Goal: Task Accomplishment & Management: Use online tool/utility

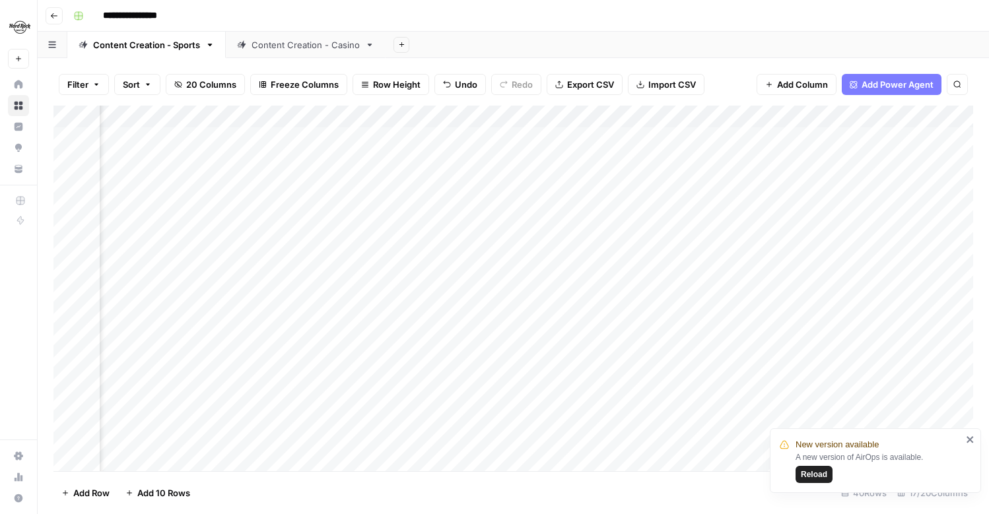
scroll to position [3, 1506]
click at [885, 184] on div "Add Column" at bounding box center [513, 289] width 920 height 366
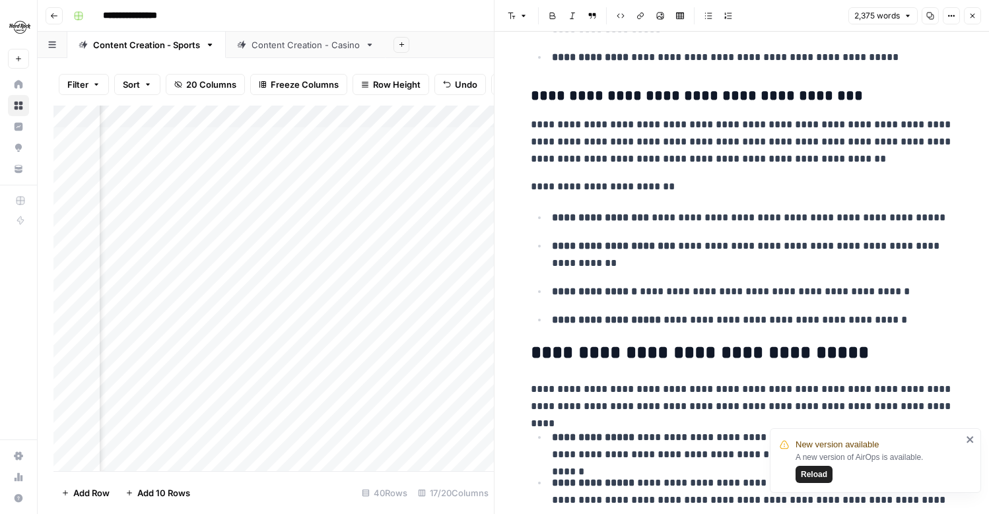
scroll to position [1859, 0]
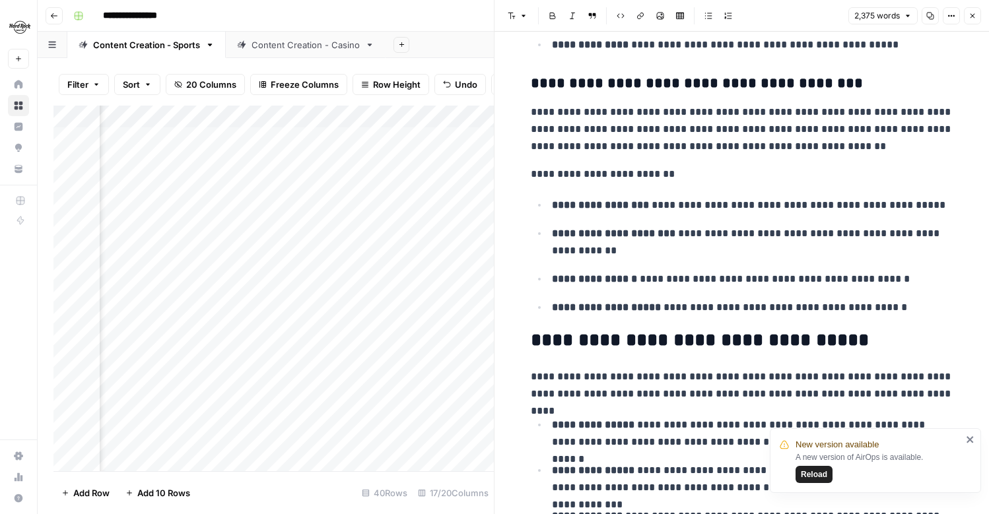
click at [979, 18] on button "Close" at bounding box center [972, 15] width 17 height 17
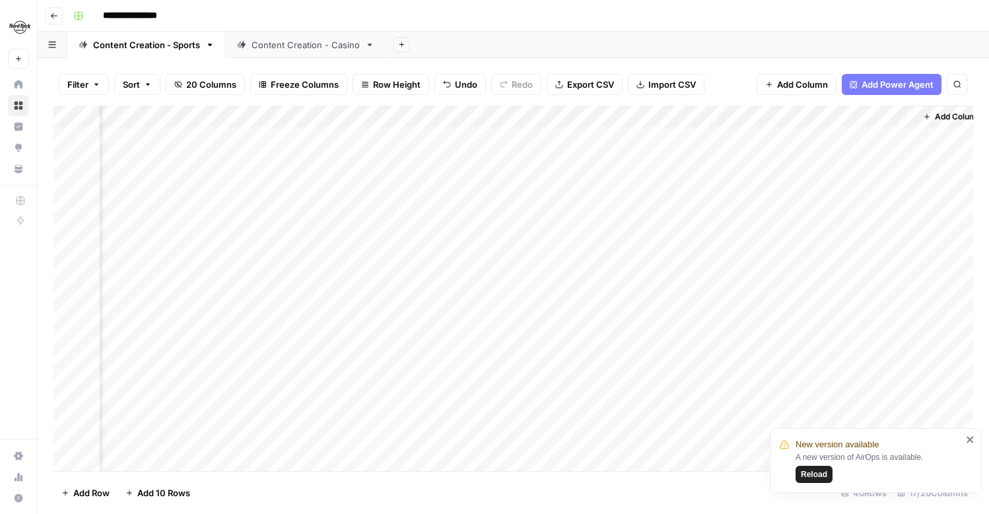
scroll to position [3, 1506]
click at [749, 119] on div "Add Column" at bounding box center [513, 289] width 920 height 366
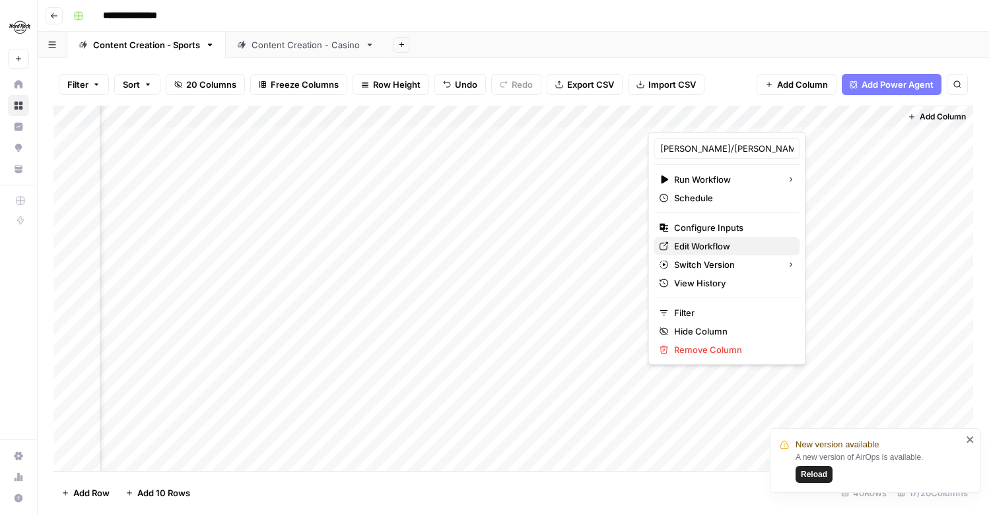
click at [720, 252] on span "Edit Workflow" at bounding box center [732, 246] width 116 height 13
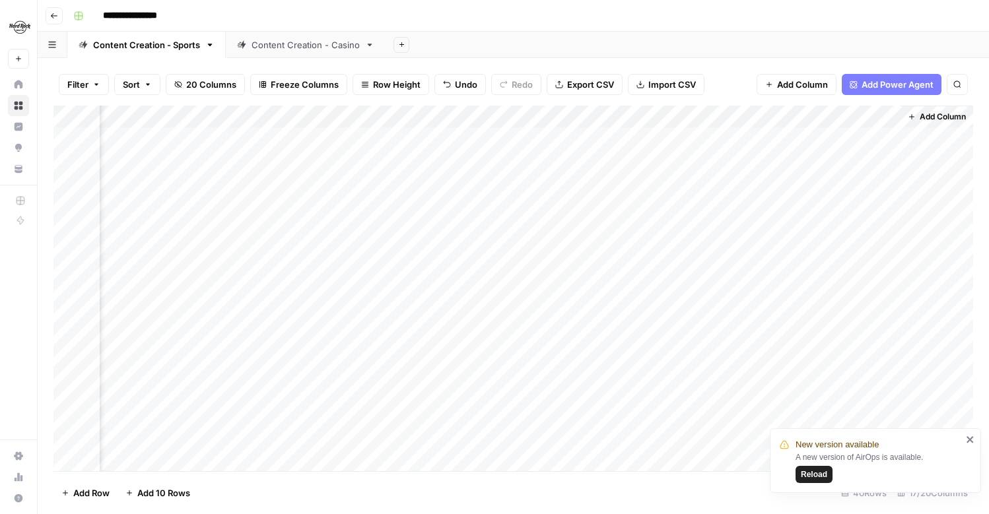
click at [755, 116] on div "Add Column" at bounding box center [513, 289] width 920 height 366
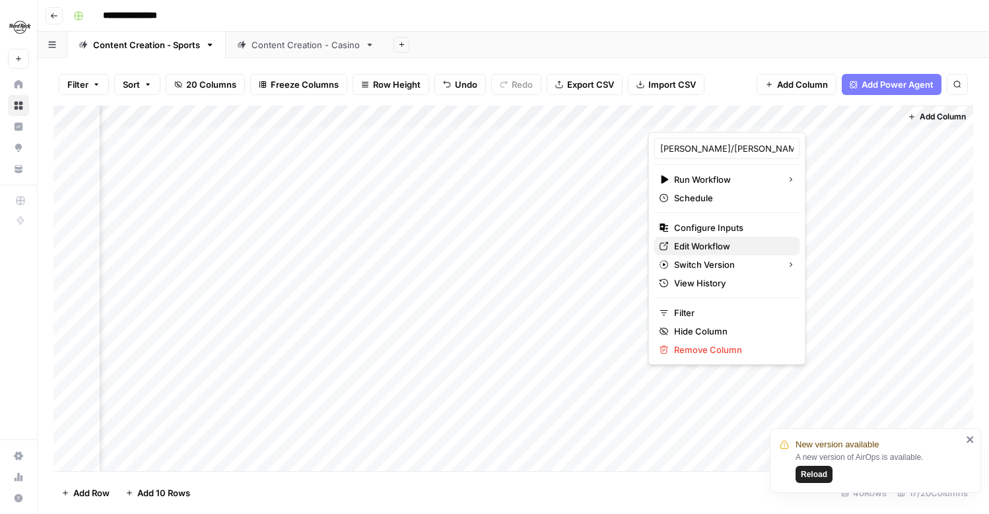
click at [714, 245] on span "Edit Workflow" at bounding box center [732, 246] width 116 height 13
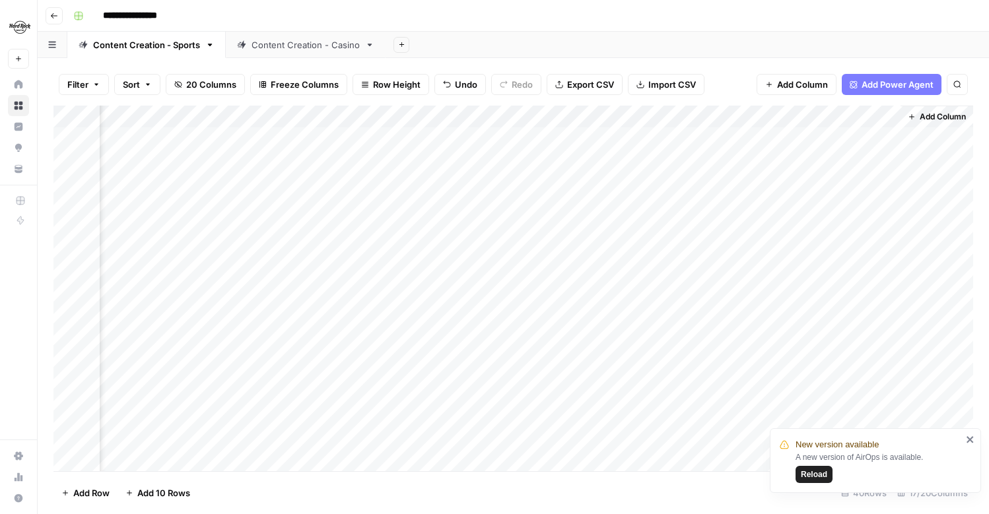
click at [706, 112] on div "Add Column" at bounding box center [513, 289] width 920 height 366
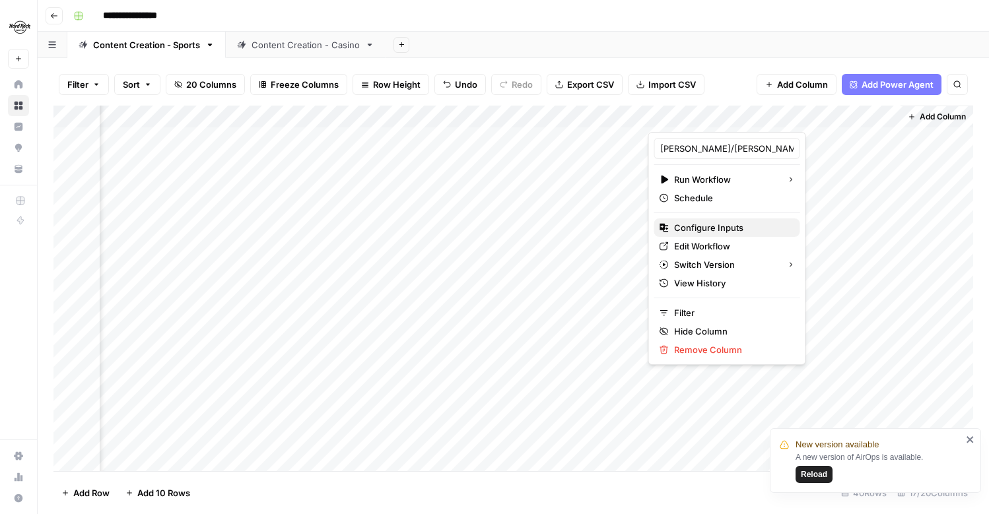
click at [732, 227] on span "Configure Inputs" at bounding box center [732, 227] width 116 height 13
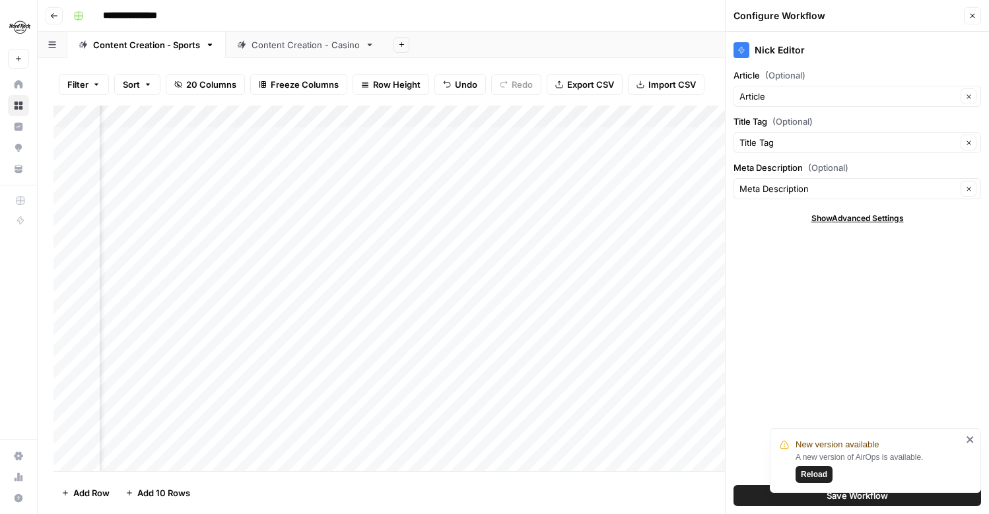
click at [971, 18] on icon "button" at bounding box center [973, 16] width 8 height 8
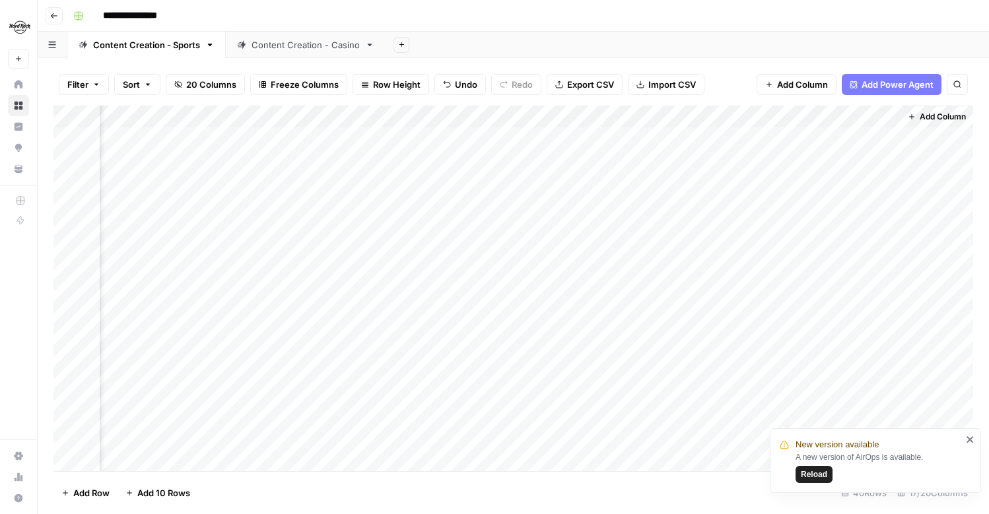
click at [750, 119] on div "Add Column" at bounding box center [513, 289] width 920 height 366
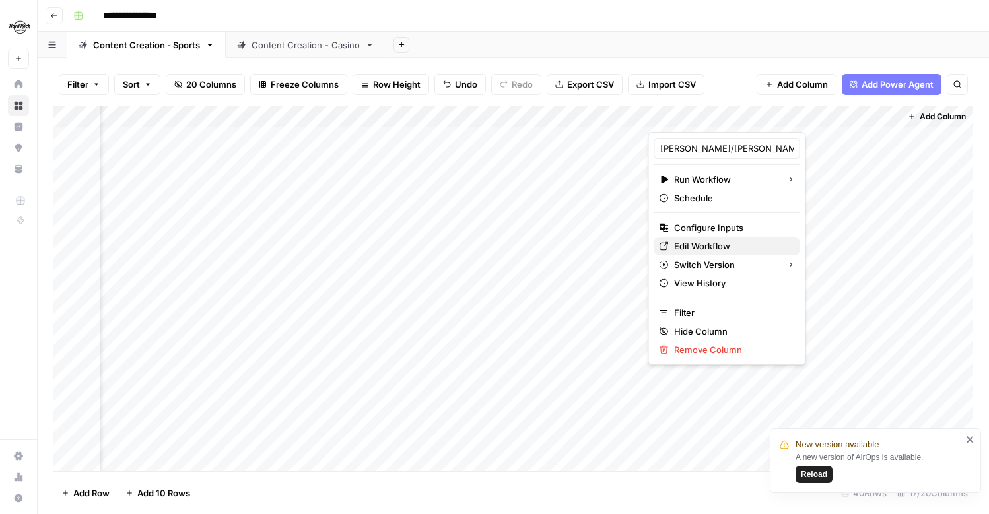
click at [707, 252] on span "Edit Workflow" at bounding box center [732, 246] width 116 height 13
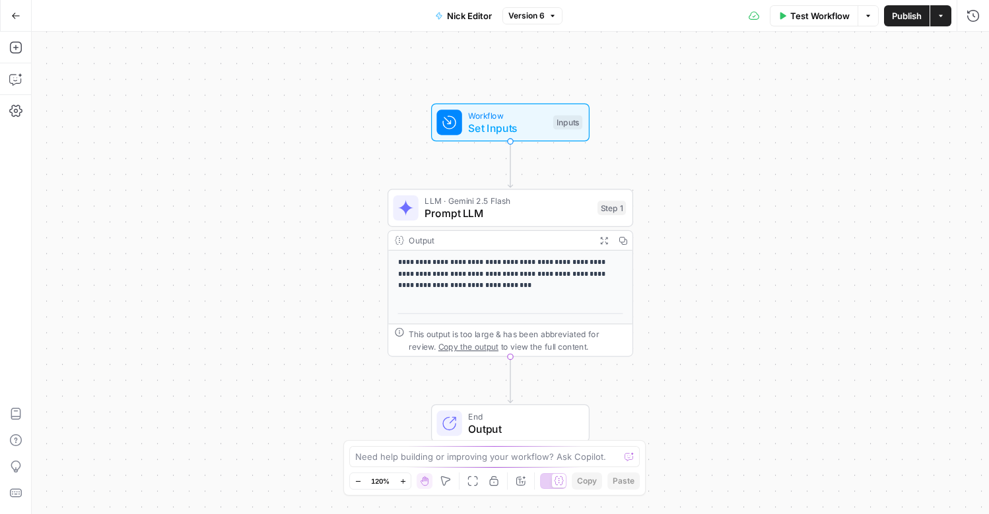
click at [531, 223] on div "LLM · Gemini 2.5 Flash Prompt LLM Step 1 Copy step Delete step Add Note Test" at bounding box center [511, 208] width 246 height 38
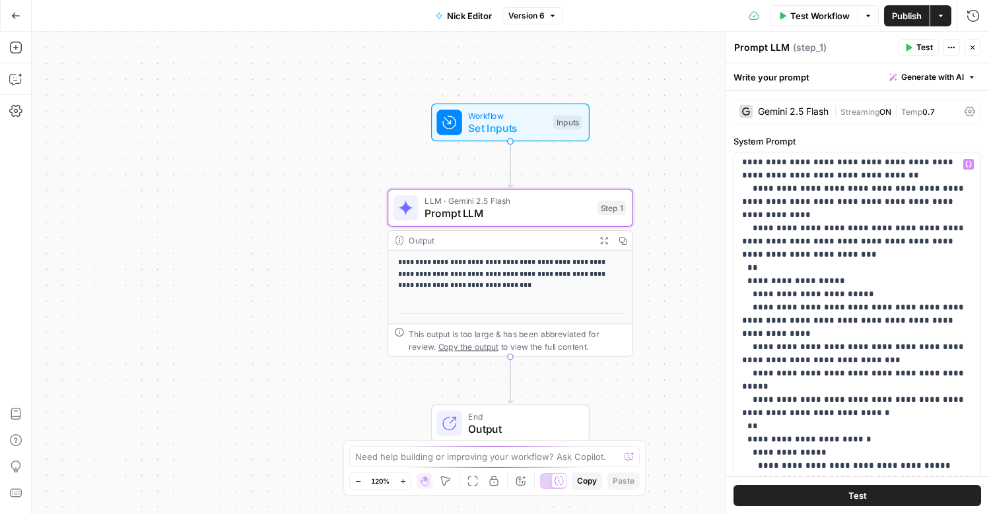
scroll to position [362, 0]
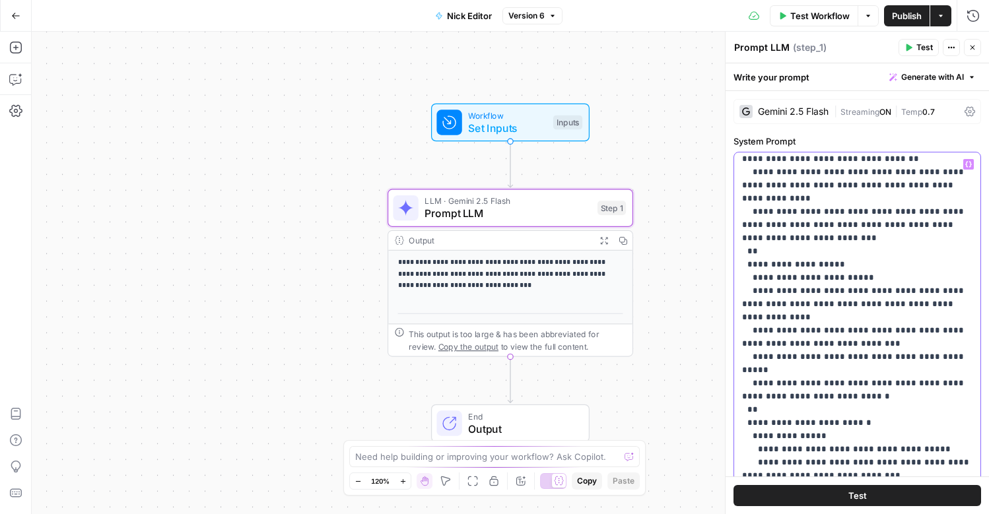
drag, startPoint x: 856, startPoint y: 328, endPoint x: 753, endPoint y: 331, distance: 102.4
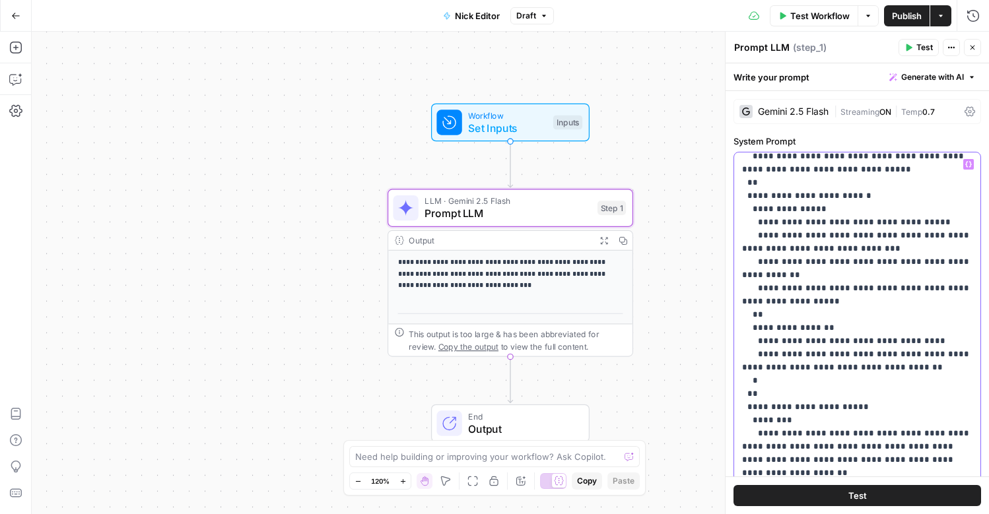
scroll to position [596, 0]
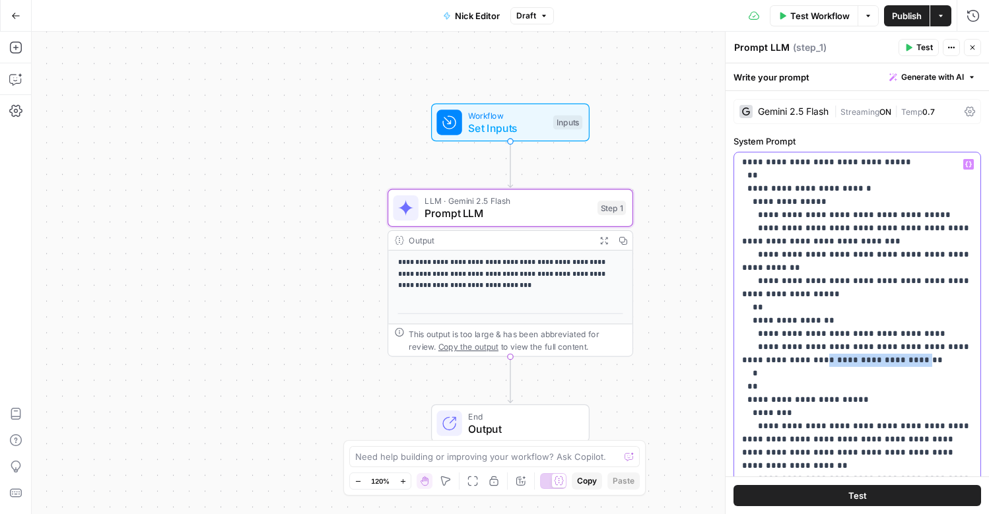
drag, startPoint x: 907, startPoint y: 298, endPoint x: 825, endPoint y: 300, distance: 82.6
click at [825, 300] on p "**********" at bounding box center [857, 348] width 230 height 1572
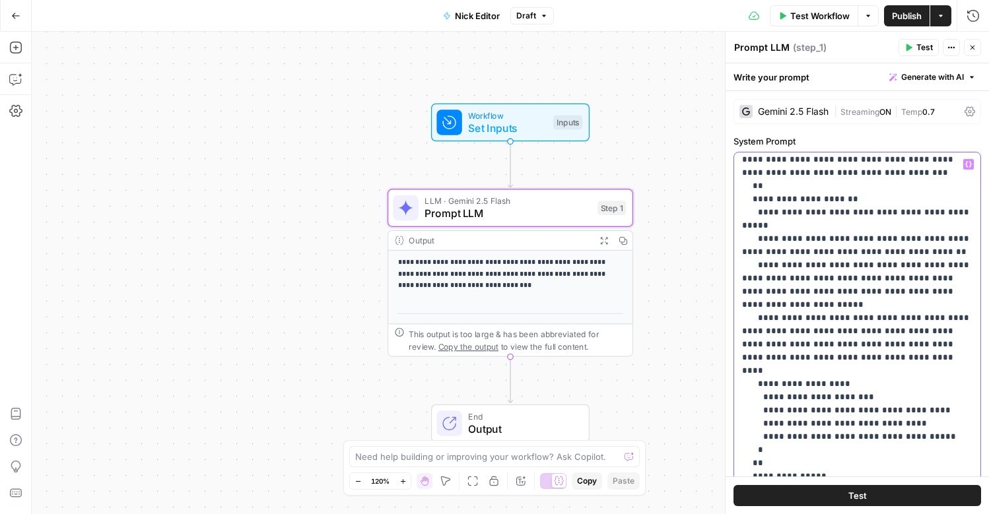
scroll to position [1057, 0]
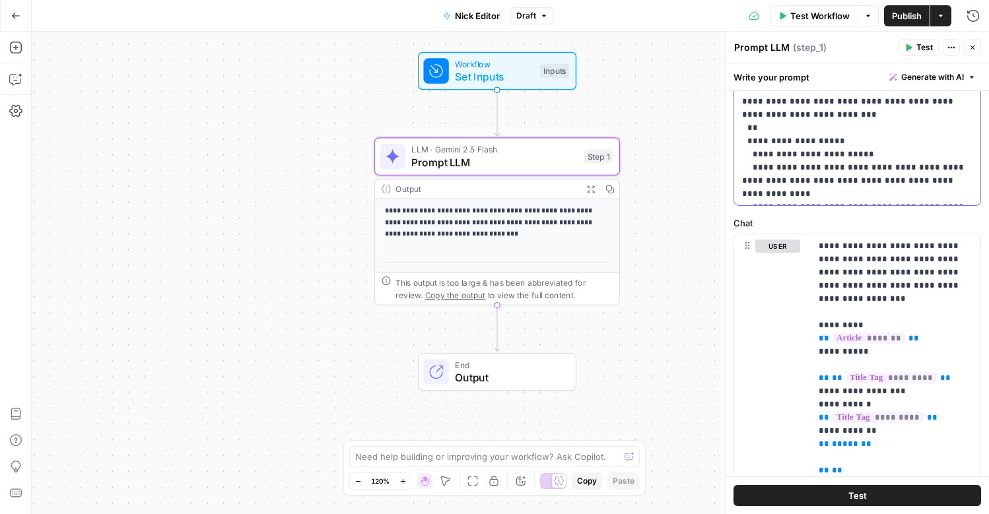
scroll to position [0, 0]
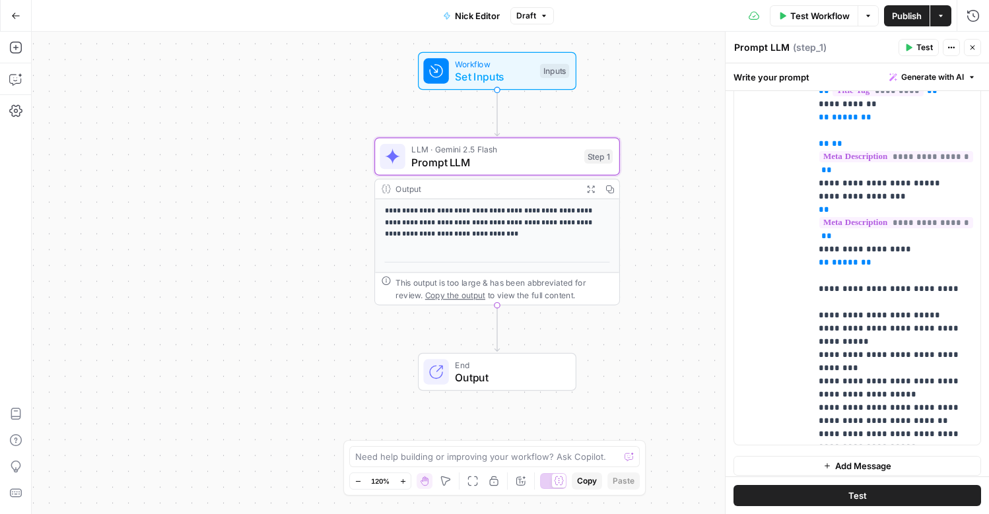
scroll to position [819, 0]
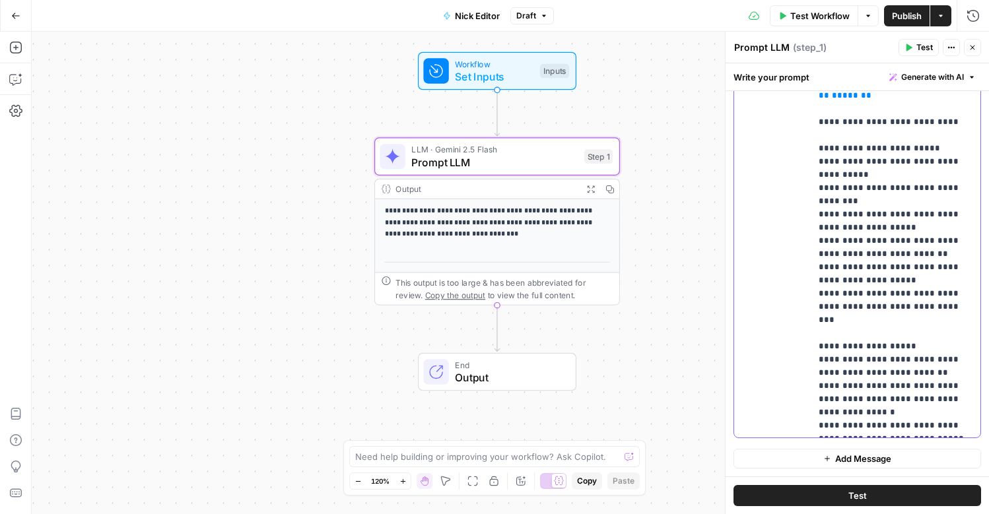
click at [857, 342] on p "**********" at bounding box center [896, 307] width 154 height 1123
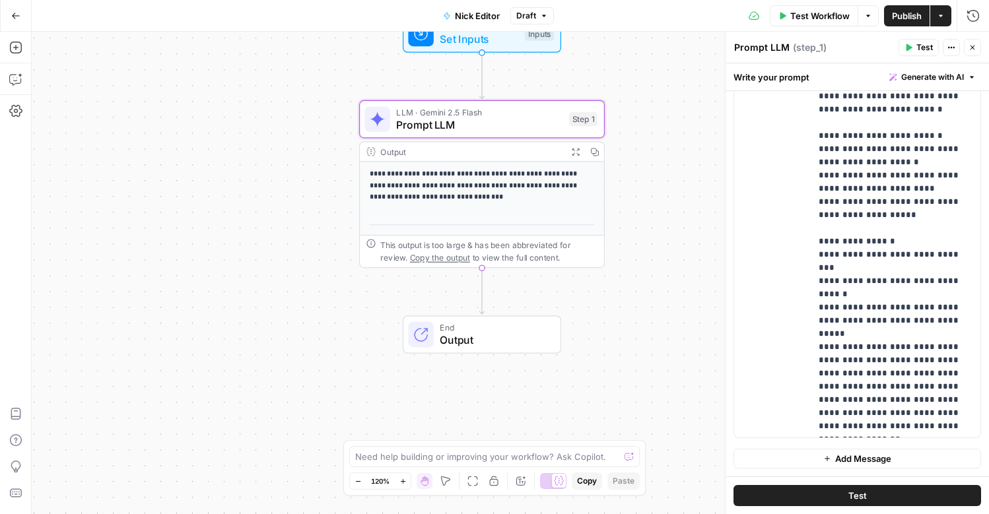
click at [663, 248] on div "**********" at bounding box center [510, 273] width 957 height 483
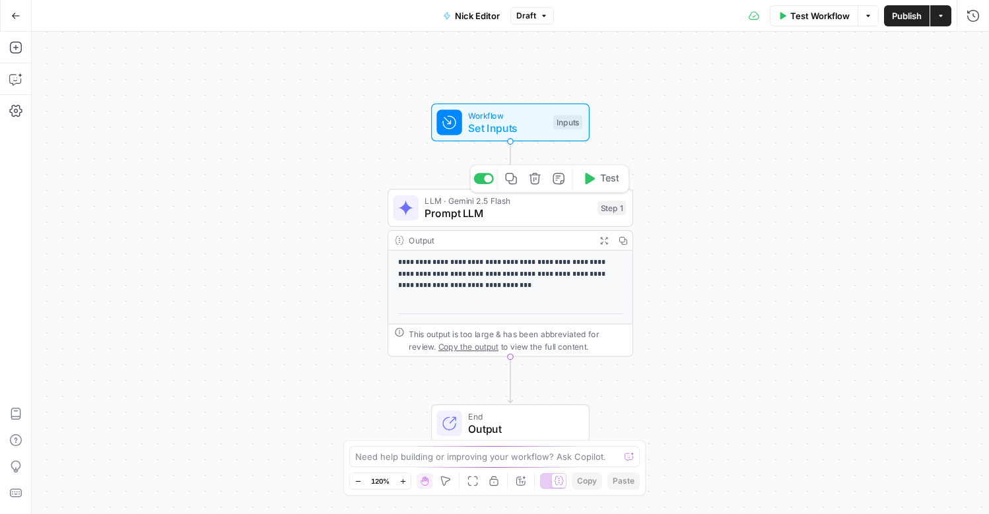
click at [512, 219] on span "Prompt LLM" at bounding box center [508, 214] width 166 height 16
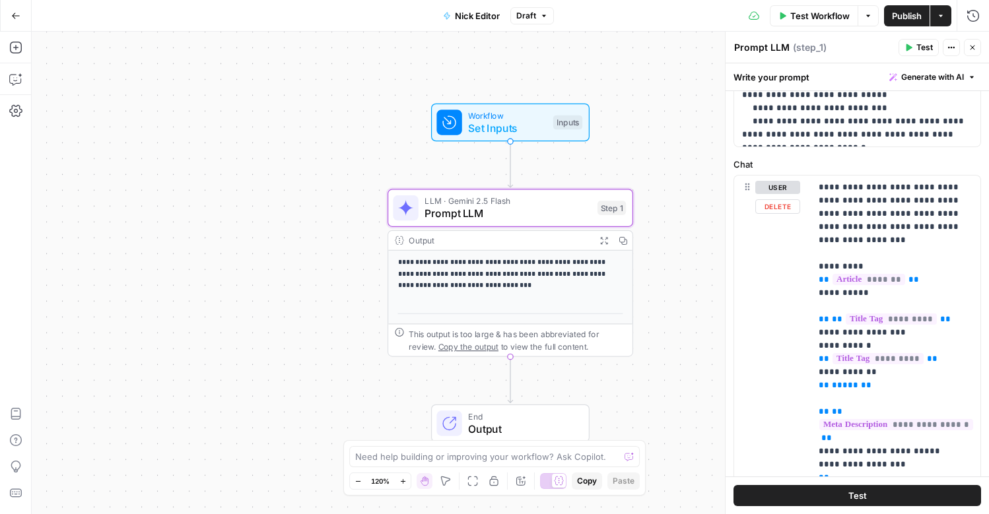
scroll to position [551, 0]
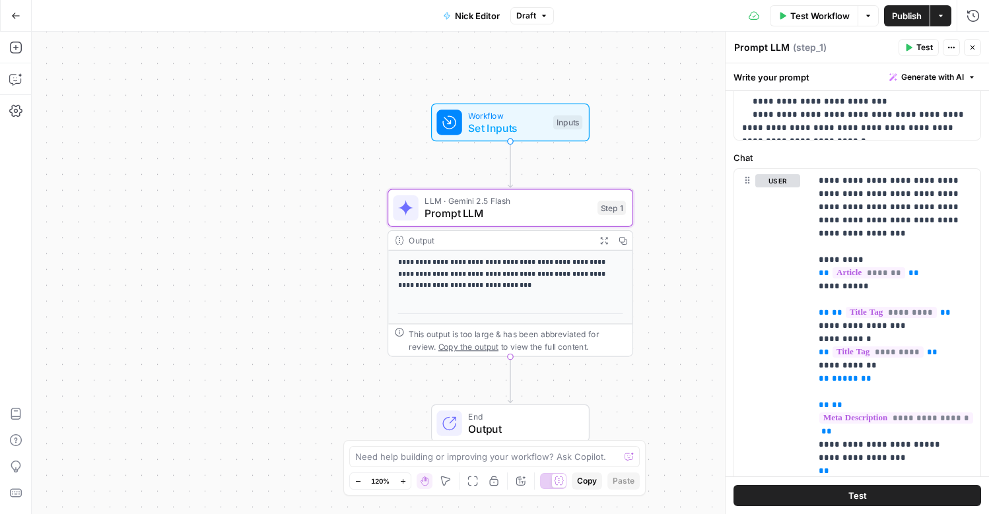
click at [970, 77] on icon "button" at bounding box center [972, 77] width 8 height 8
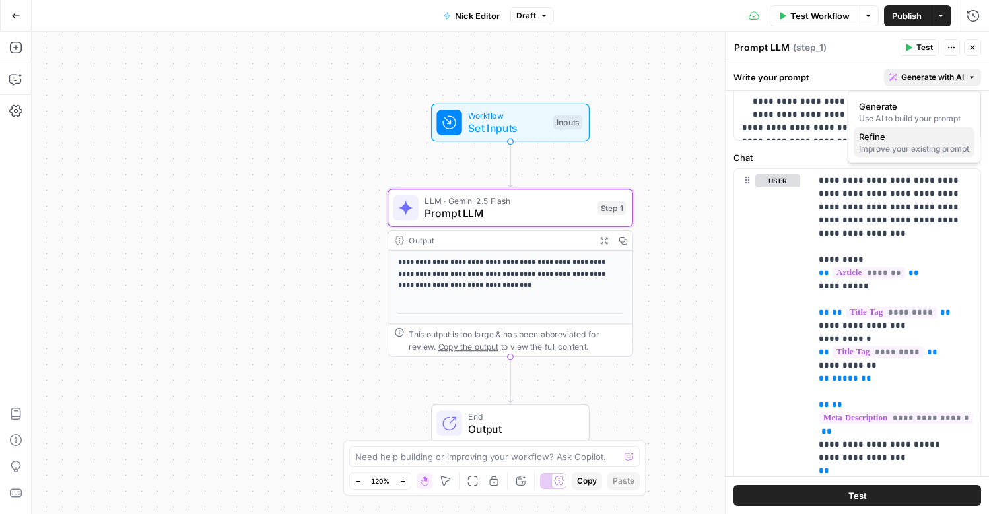
click at [913, 137] on span "Refine" at bounding box center [911, 136] width 105 height 13
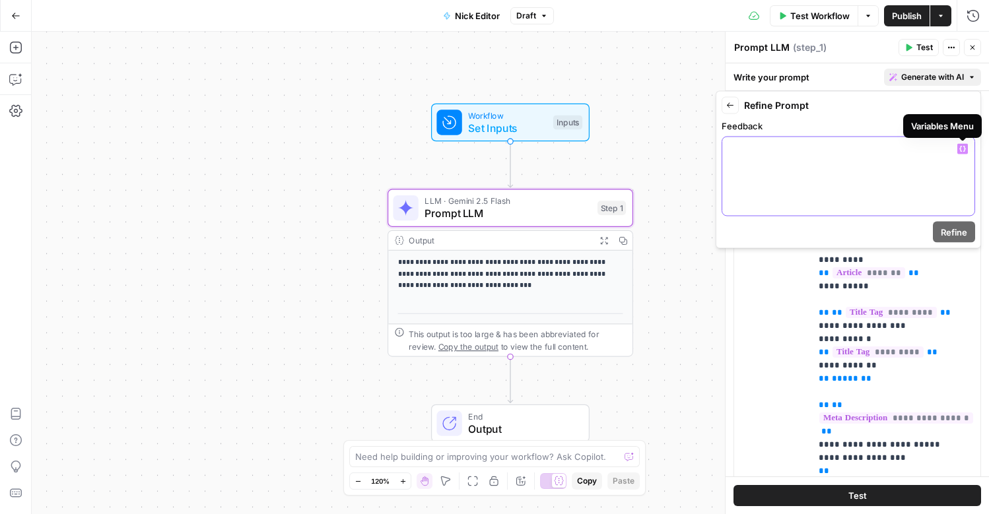
click at [960, 151] on icon "button" at bounding box center [962, 149] width 7 height 7
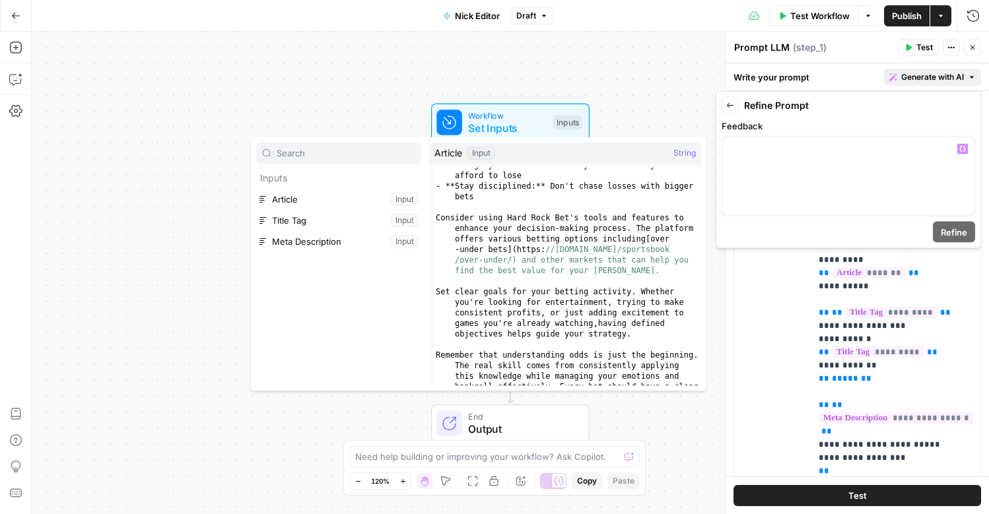
scroll to position [1667, 0]
type textarea "**********"
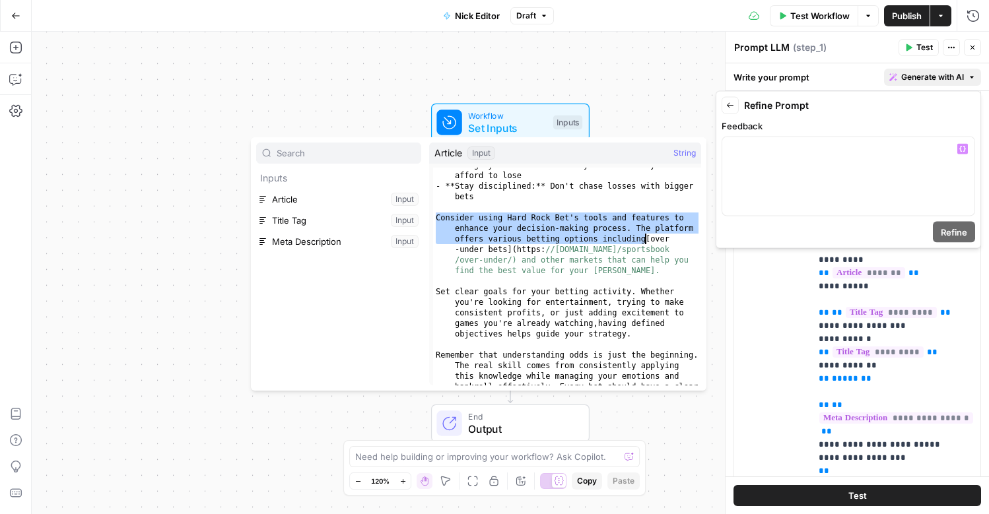
drag, startPoint x: 436, startPoint y: 219, endPoint x: 644, endPoint y: 240, distance: 209.1
click at [644, 240] on div "- **Manage your bankroll:** Only bet amounts you can afford to lose - **Stay di…" at bounding box center [567, 311] width 268 height 302
click at [845, 174] on div at bounding box center [848, 176] width 252 height 79
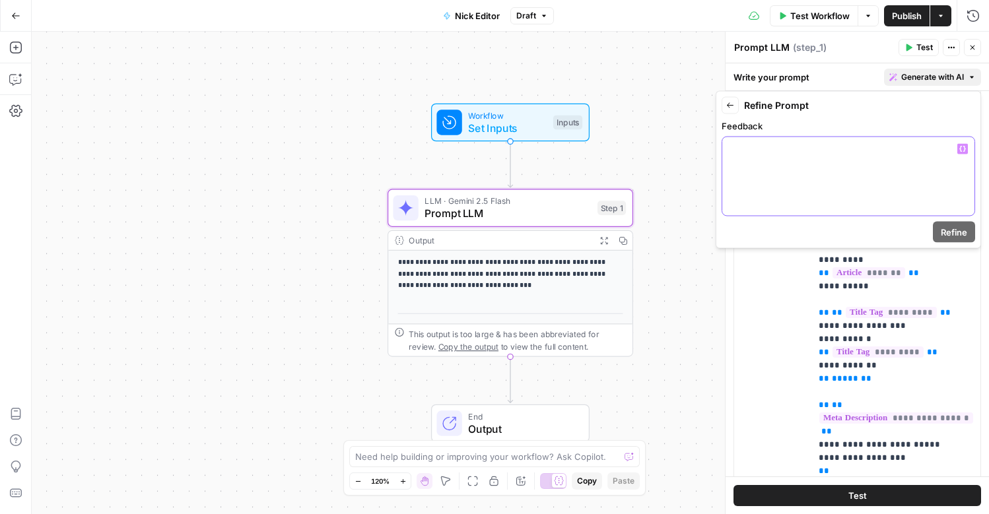
click at [956, 149] on p at bounding box center [848, 149] width 236 height 13
click at [967, 150] on button "Variables Menu" at bounding box center [962, 149] width 11 height 11
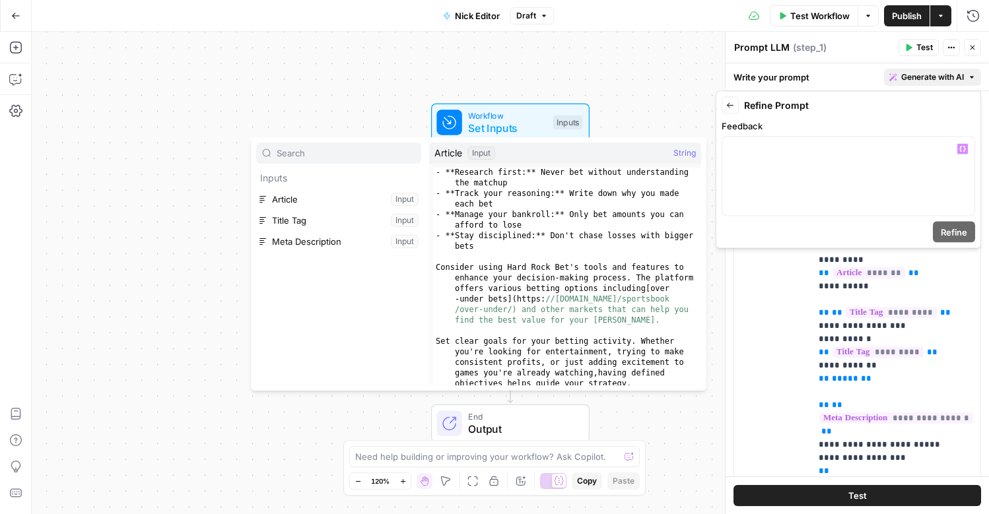
scroll to position [1640, 0]
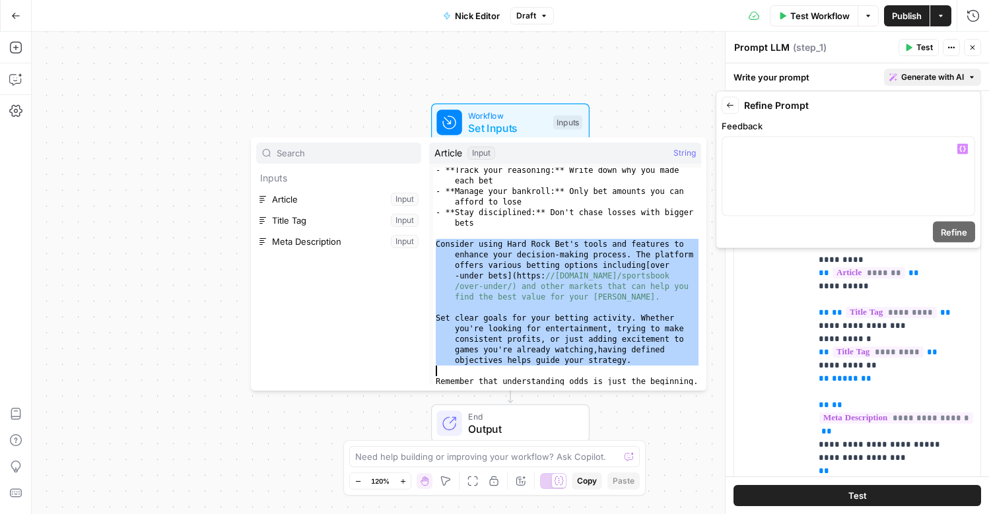
drag, startPoint x: 434, startPoint y: 242, endPoint x: 677, endPoint y: 367, distance: 273.8
click at [677, 367] on div "- **Track your reasoning:** Write down why you made each bet - **Manage your ba…" at bounding box center [567, 316] width 268 height 302
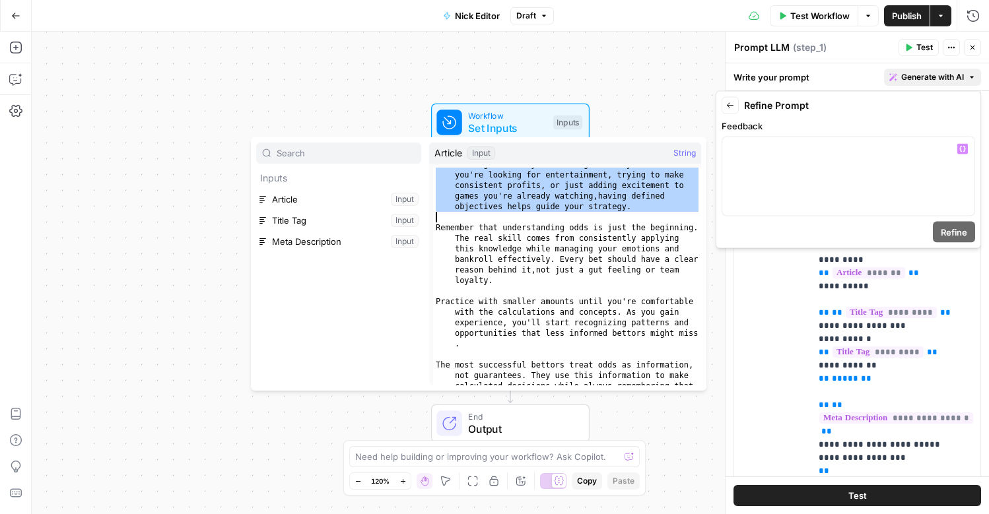
scroll to position [1814, 0]
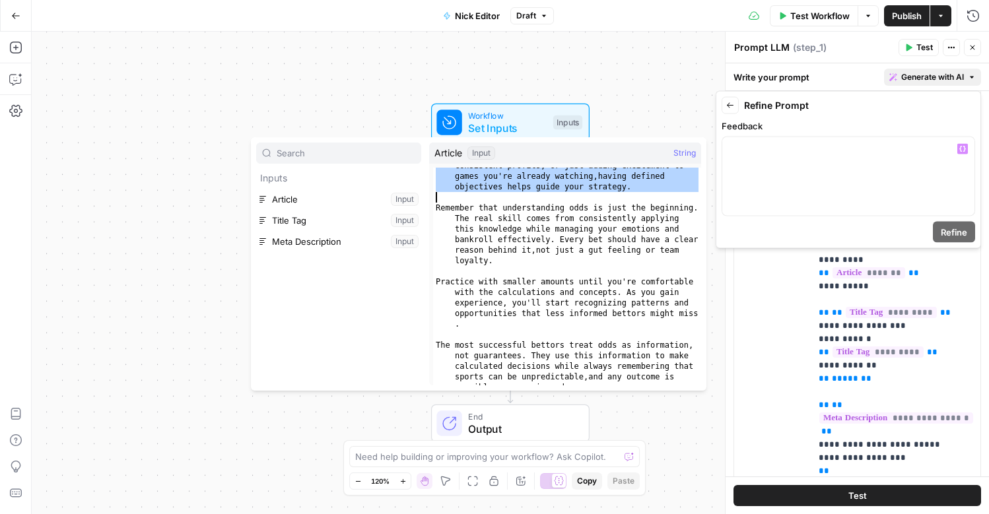
click at [677, 366] on div "Set clear goals for your betting activity. Whether you're looking for entertain…" at bounding box center [567, 301] width 268 height 324
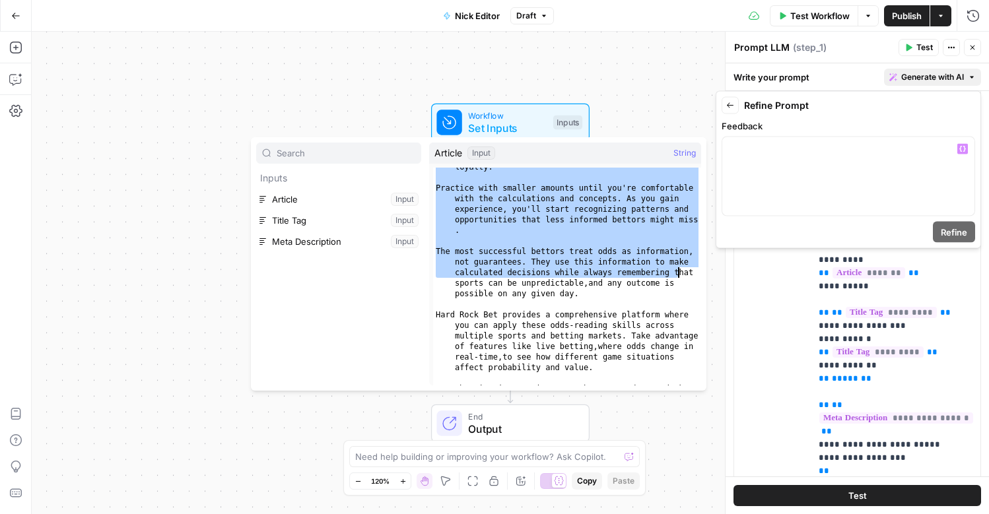
scroll to position [1908, 0]
click at [648, 368] on div "Remember that understanding odds is just the beginning. The real skill comes fr…" at bounding box center [567, 281] width 268 height 345
type textarea "**********"
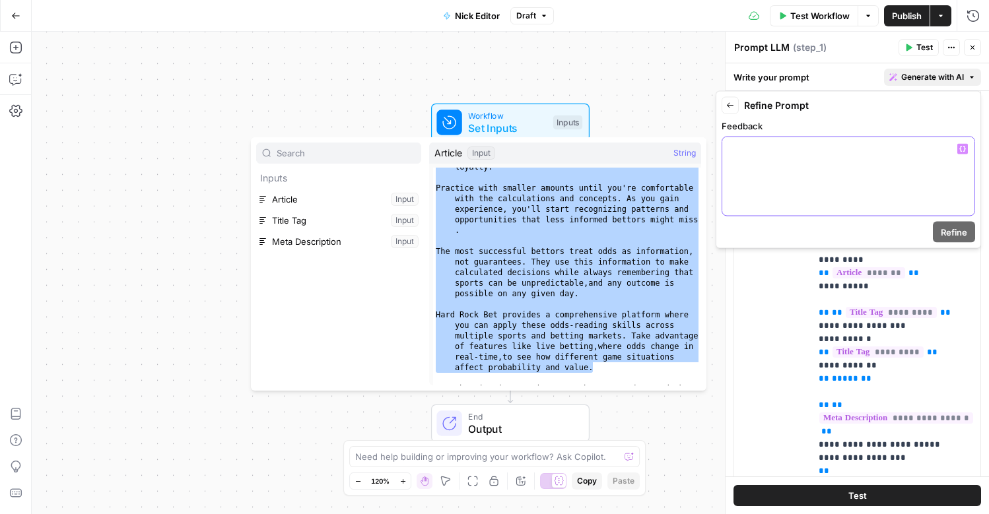
click at [767, 176] on div at bounding box center [848, 176] width 252 height 79
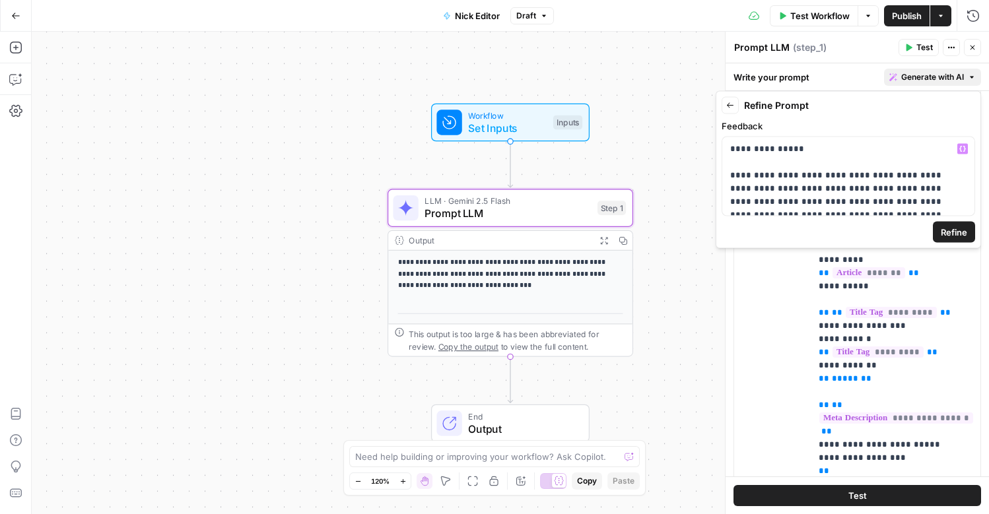
click at [959, 230] on span "Refine" at bounding box center [954, 232] width 26 height 13
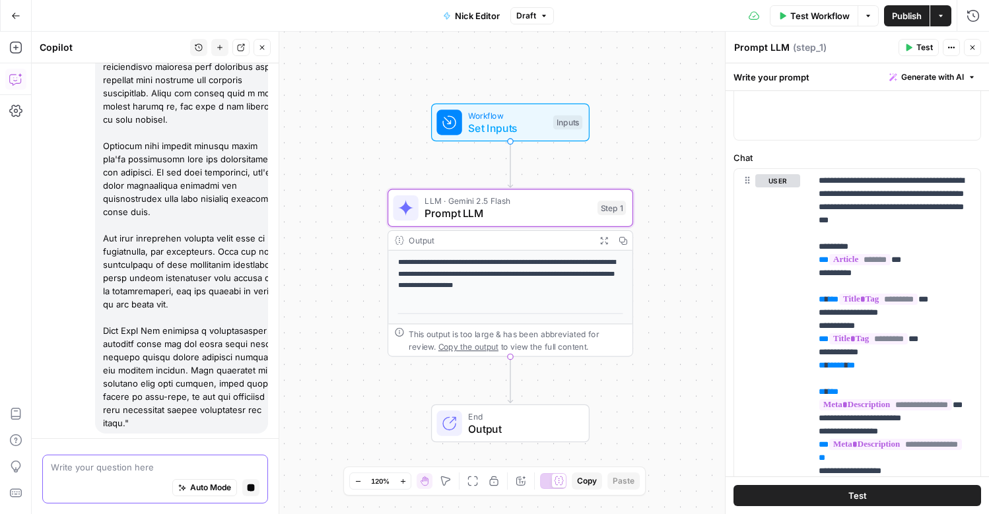
scroll to position [629, 0]
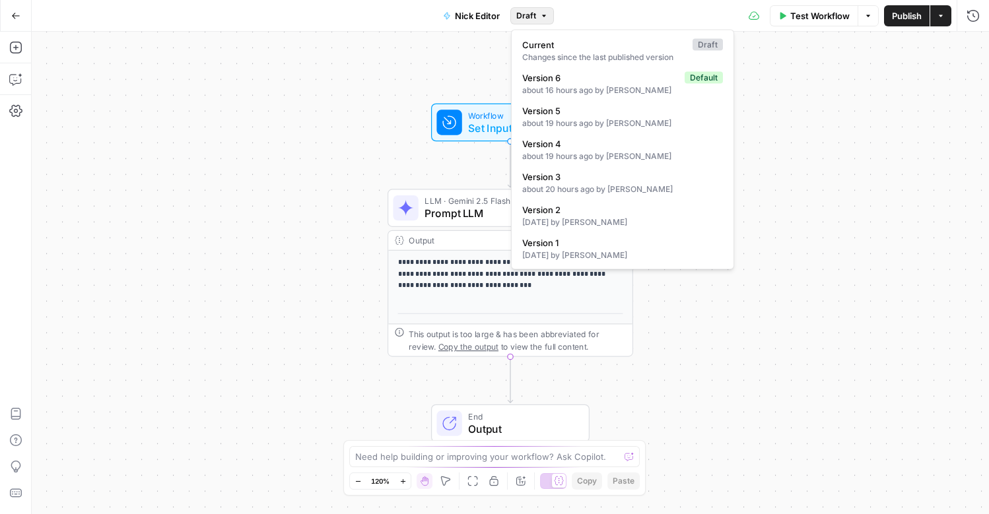
click at [527, 20] on span "Draft" at bounding box center [526, 16] width 20 height 12
click at [599, 92] on div "about 16 hours ago by Chris Altman" at bounding box center [622, 91] width 201 height 12
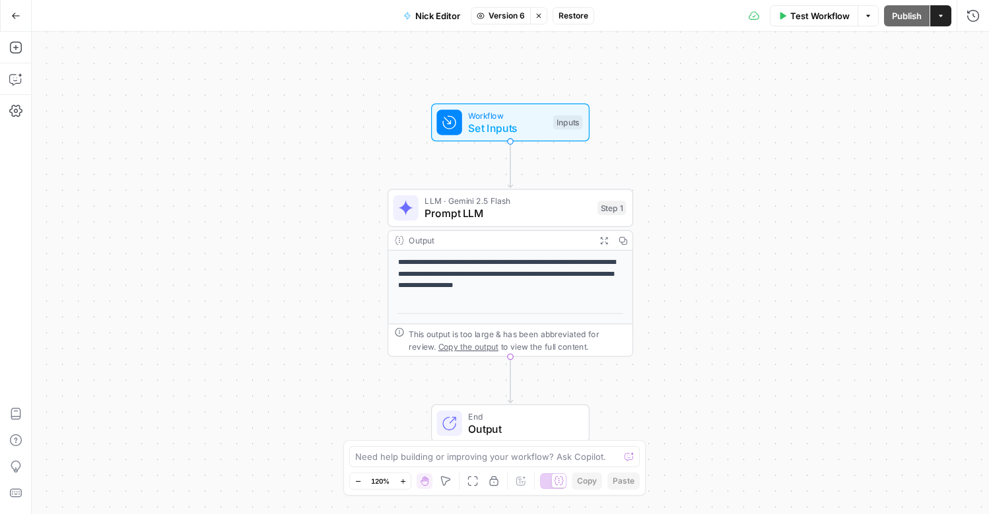
click at [541, 261] on p "**********" at bounding box center [511, 275] width 226 height 35
click at [549, 239] on div "Output" at bounding box center [499, 240] width 181 height 13
click at [545, 209] on span "Prompt LLM" at bounding box center [508, 214] width 166 height 16
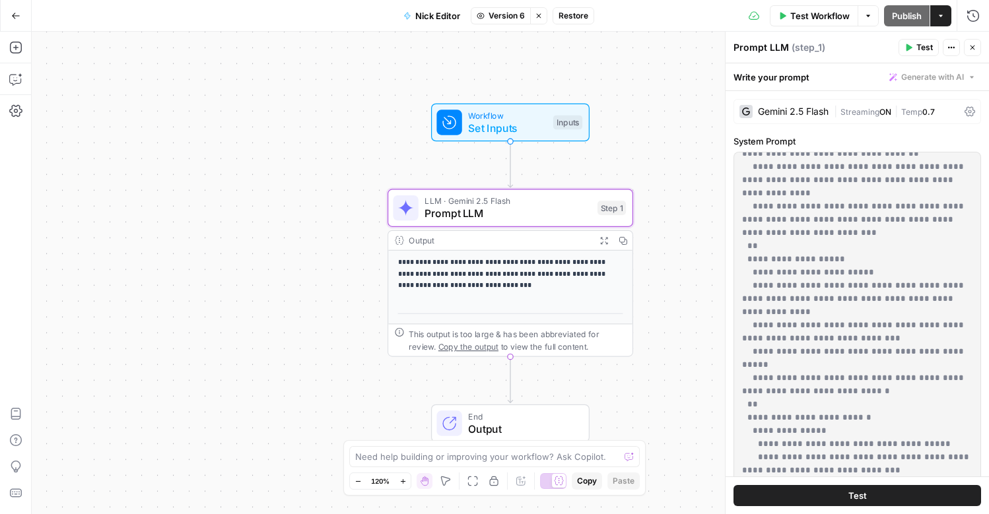
scroll to position [373, 0]
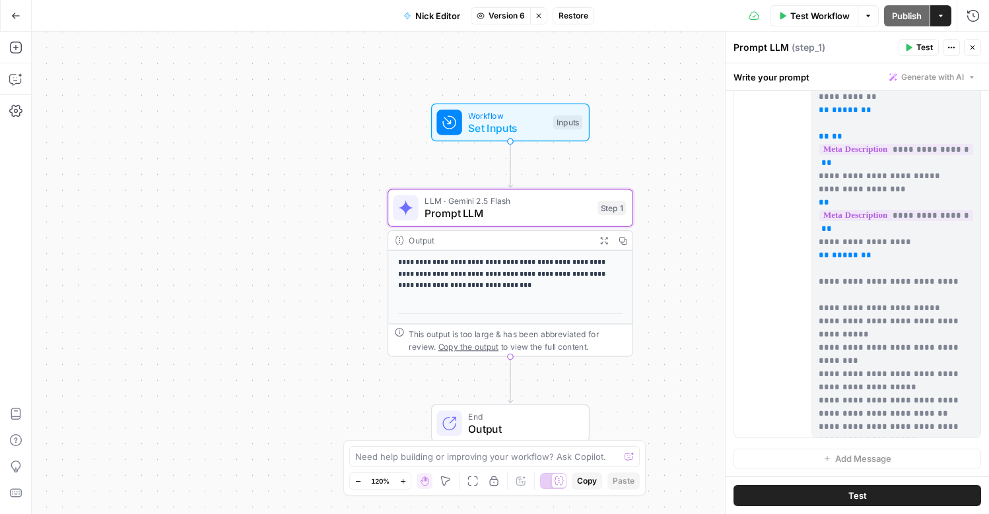
scroll to position [0, 0]
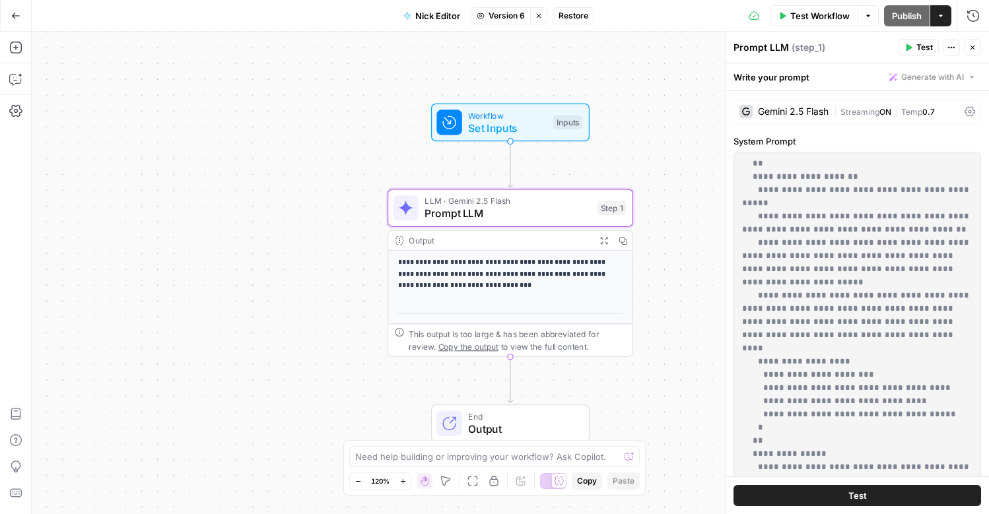
click at [507, 20] on span "Version 6" at bounding box center [507, 16] width 36 height 12
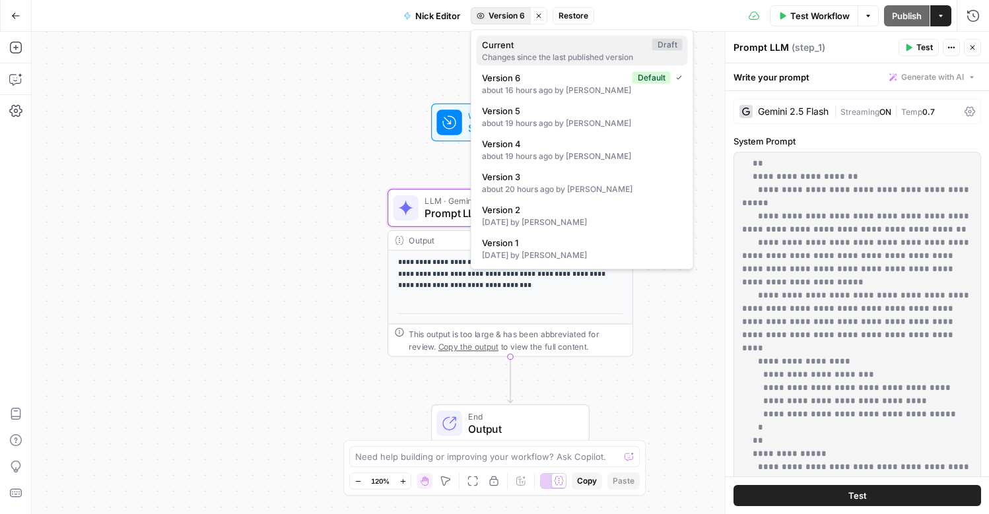
click at [507, 46] on span "Current" at bounding box center [564, 44] width 165 height 13
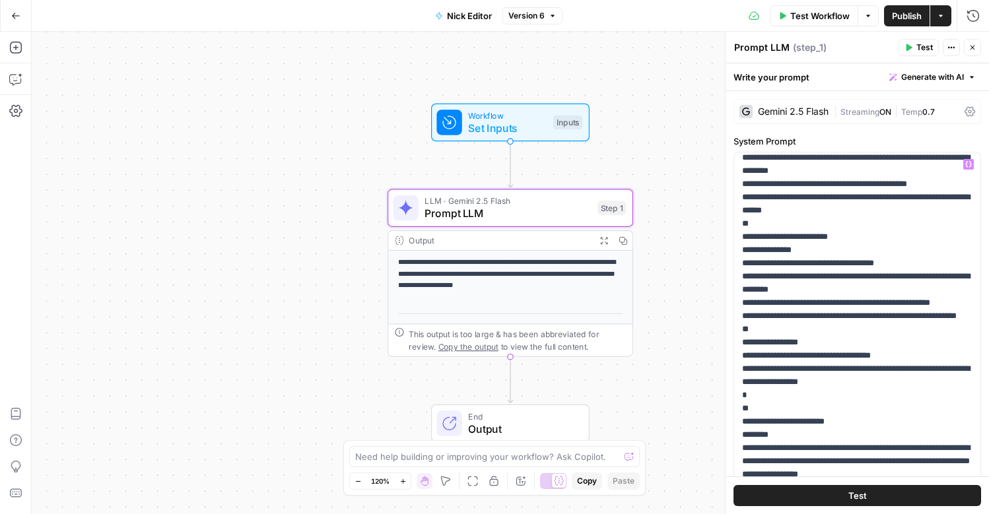
scroll to position [395, 0]
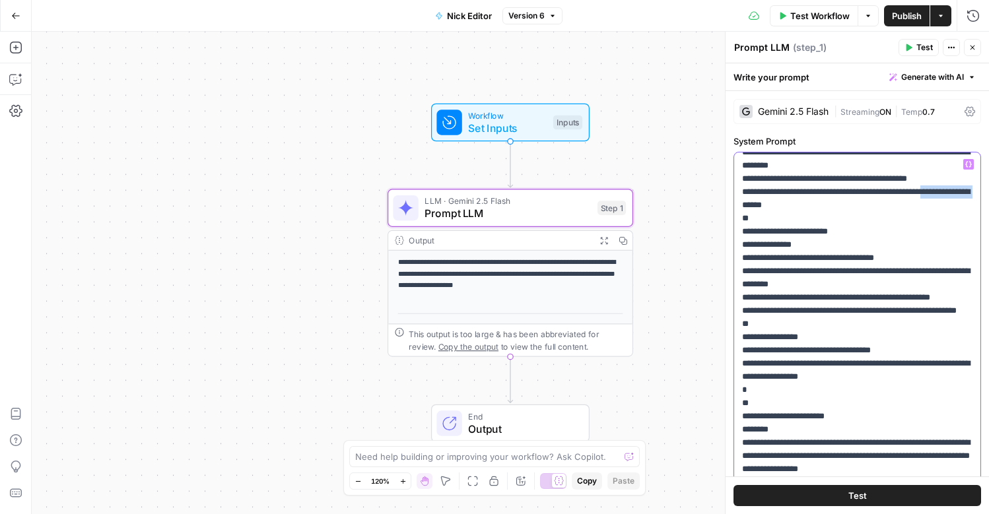
drag, startPoint x: 804, startPoint y: 300, endPoint x: 743, endPoint y: 302, distance: 60.8
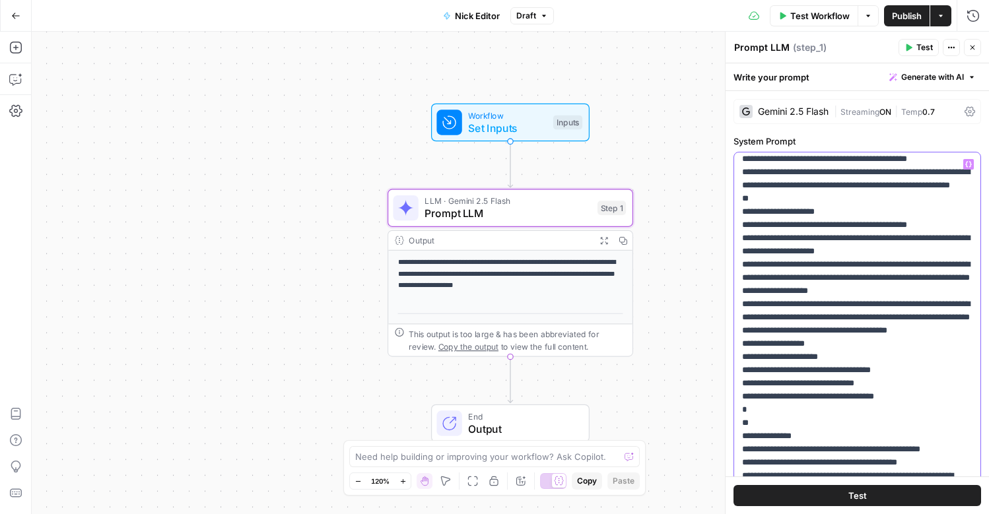
scroll to position [626, 0]
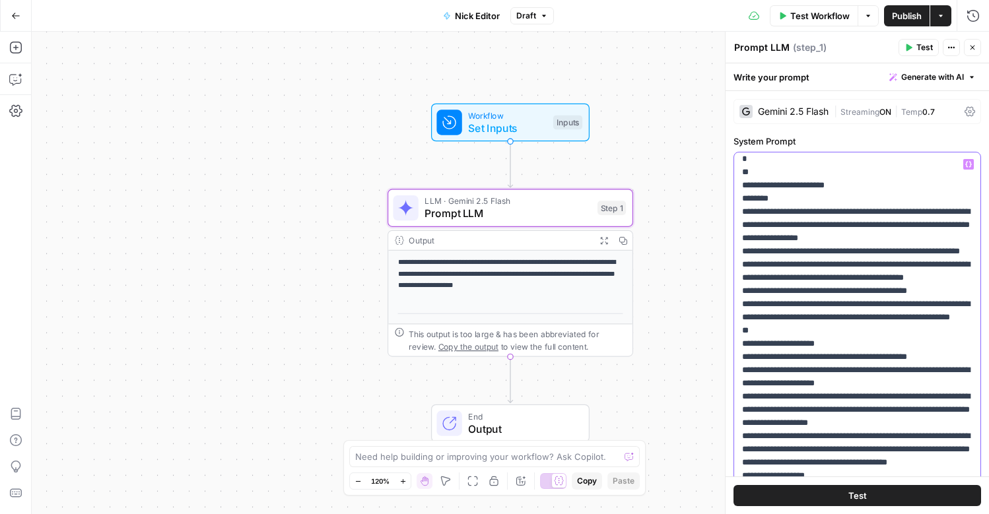
drag, startPoint x: 751, startPoint y: 225, endPoint x: 875, endPoint y: 264, distance: 129.7
click at [875, 264] on p "**********" at bounding box center [857, 318] width 230 height 1572
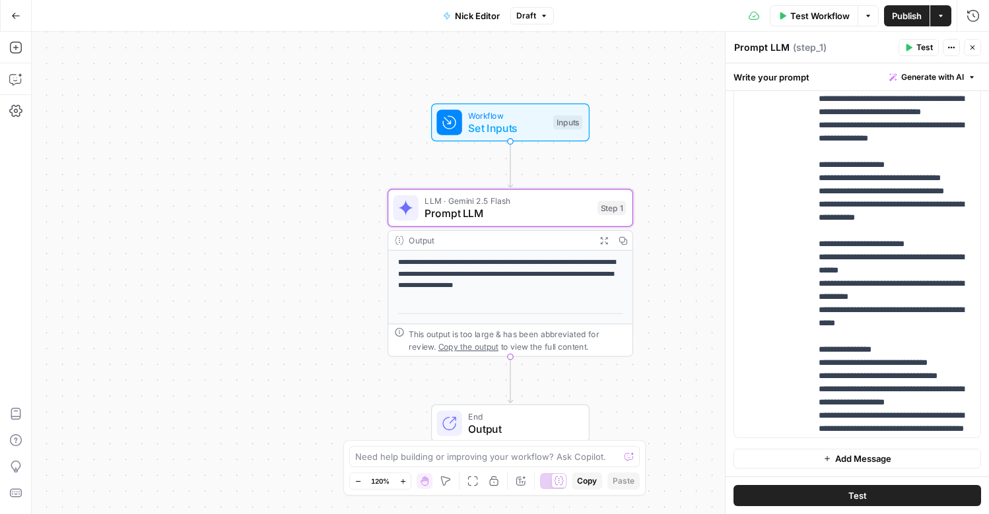
scroll to position [582, 0]
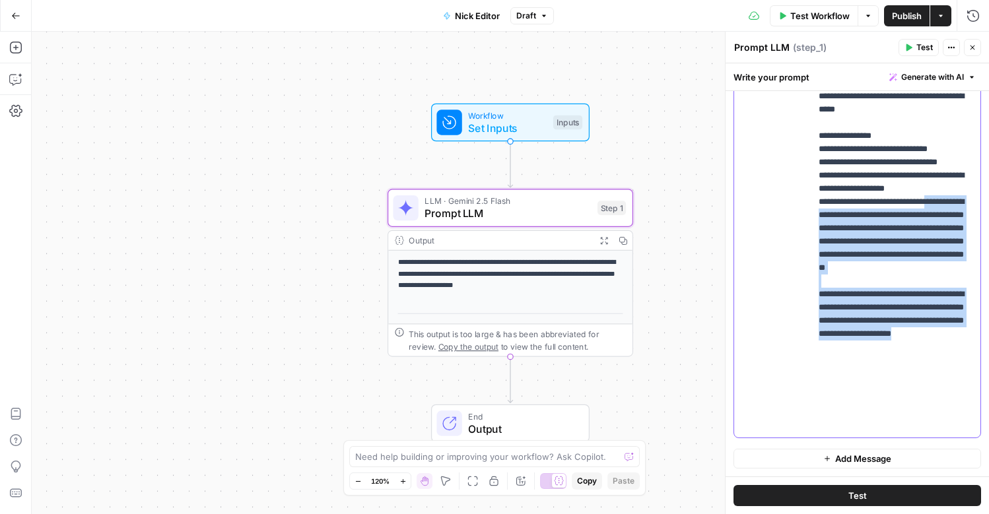
drag, startPoint x: 877, startPoint y: 427, endPoint x: 811, endPoint y: 277, distance: 163.8
click at [811, 277] on div "**********" at bounding box center [896, 169] width 170 height 538
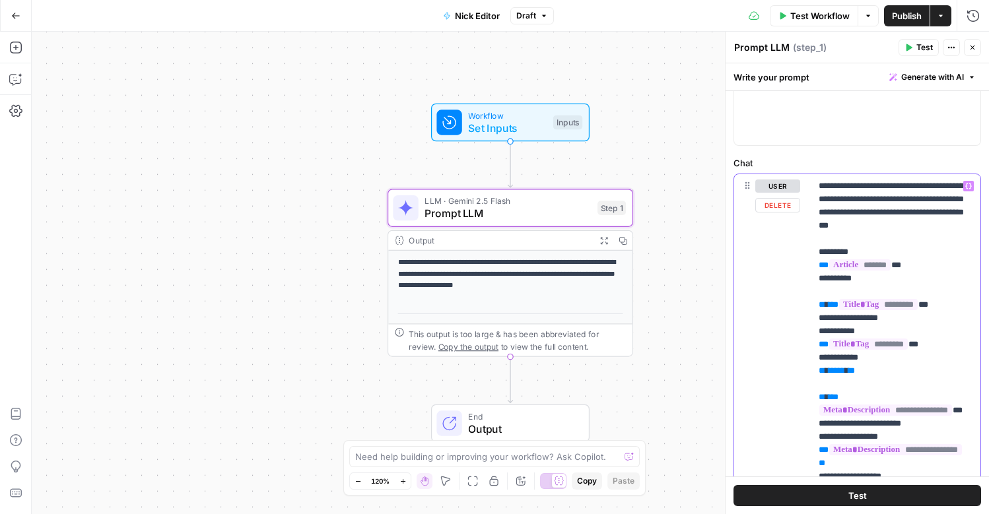
scroll to position [5, 0]
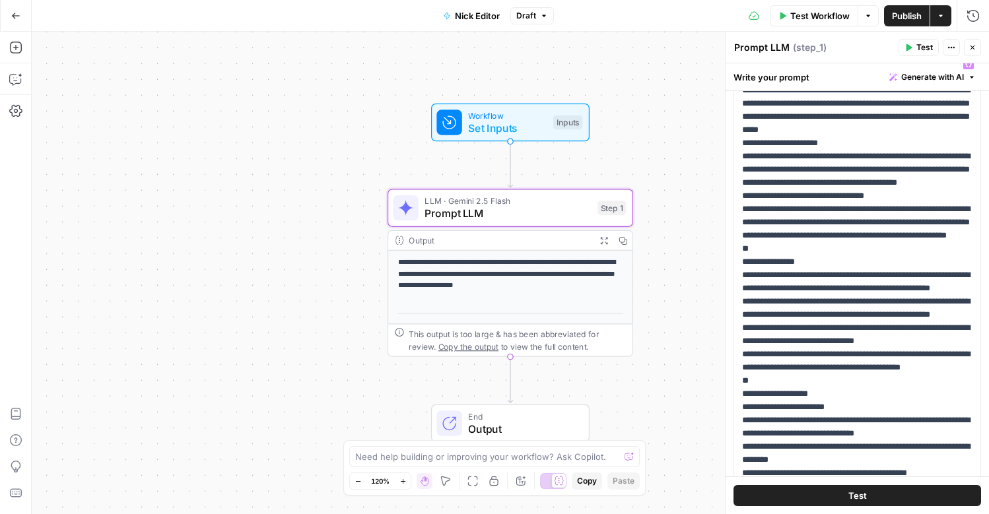
scroll to position [0, 0]
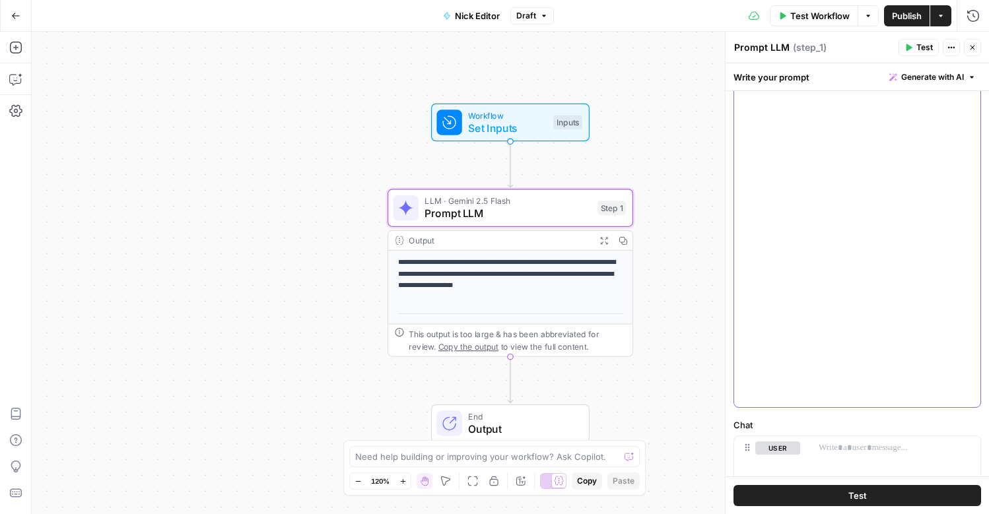
scroll to position [343, 0]
click at [839, 492] on button "Test" at bounding box center [858, 495] width 248 height 21
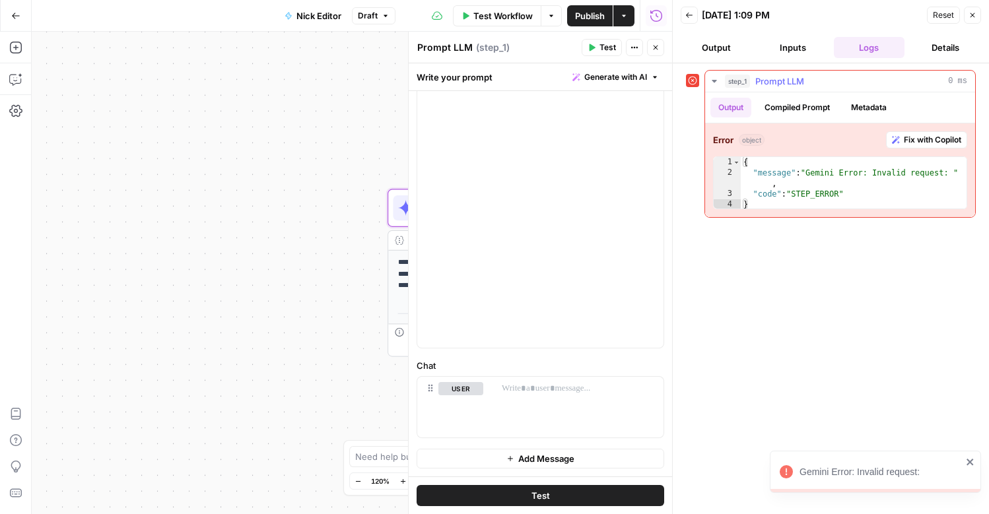
type textarea "**********"
click at [830, 198] on div "{ "message" : "Gemini Error: Invalid request: " , "code" : "STEP_ERROR" }" at bounding box center [854, 194] width 226 height 74
click at [875, 466] on div "Gemini Error: Invalid request:" at bounding box center [881, 472] width 162 height 13
click at [881, 103] on button "Metadata" at bounding box center [869, 108] width 52 height 20
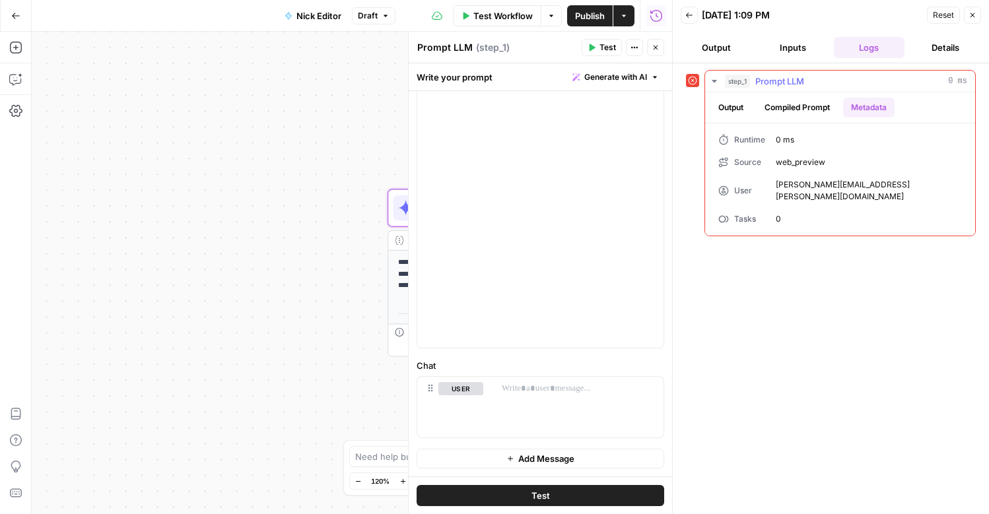
click at [730, 114] on button "Output" at bounding box center [730, 108] width 41 height 20
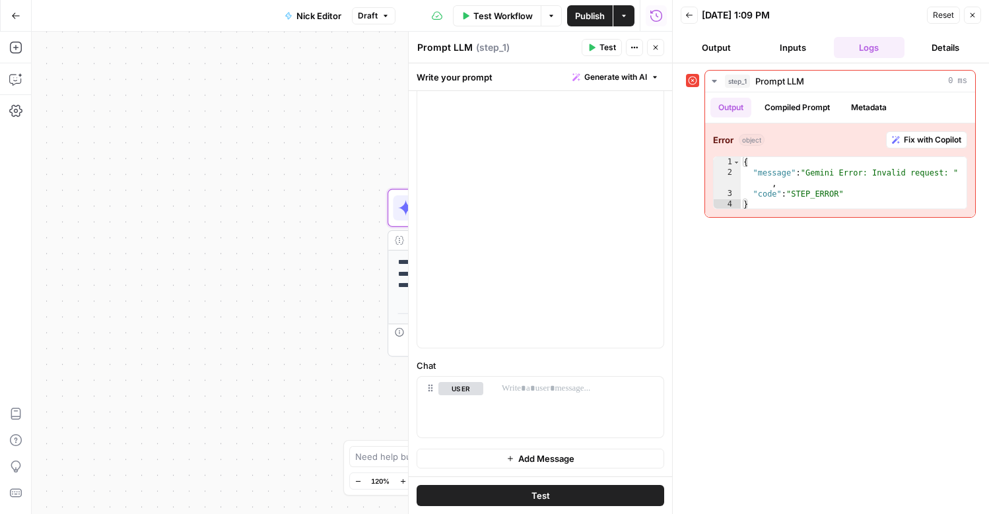
click at [731, 53] on button "Output" at bounding box center [716, 47] width 71 height 21
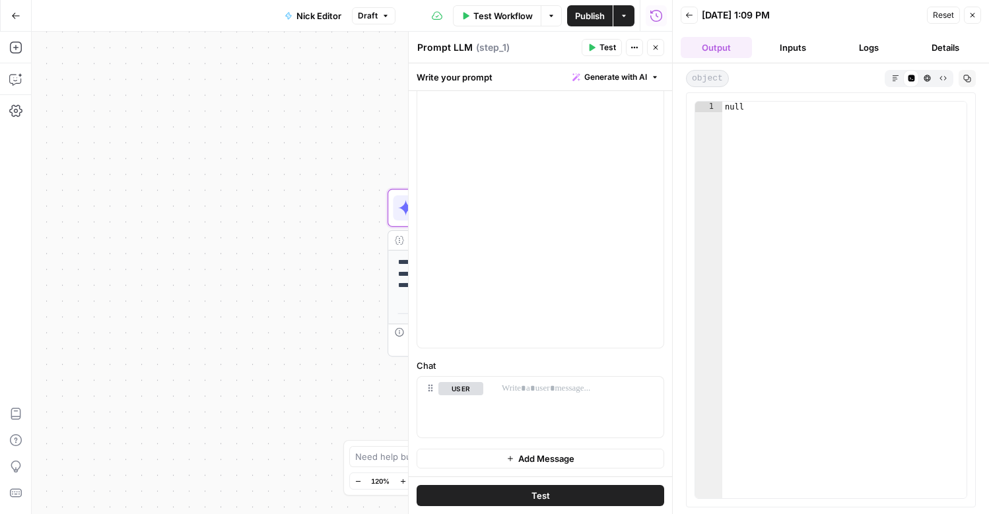
click at [792, 54] on button "Inputs" at bounding box center [792, 47] width 71 height 21
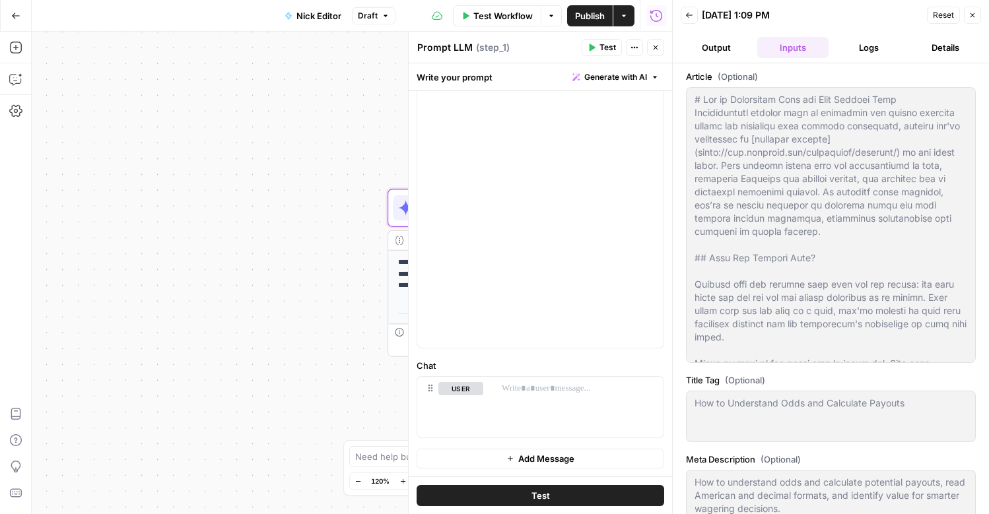
click at [864, 43] on button "Logs" at bounding box center [869, 47] width 71 height 21
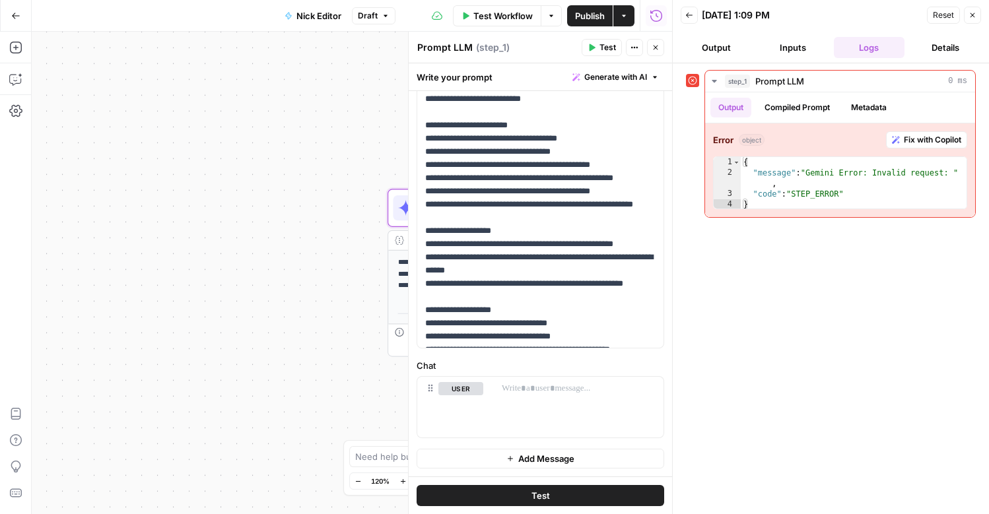
click at [357, 78] on div "**********" at bounding box center [352, 273] width 640 height 483
click at [977, 15] on button "Close" at bounding box center [972, 15] width 17 height 17
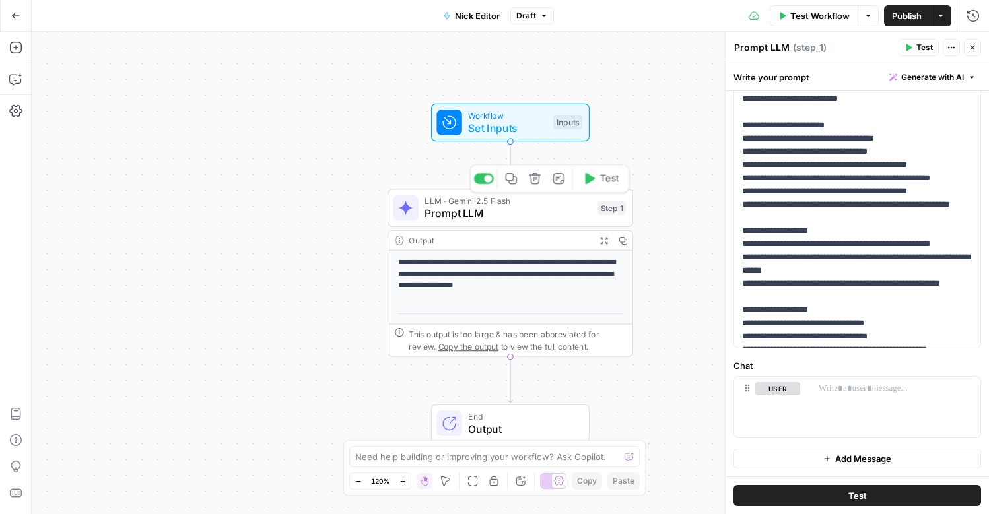
click at [531, 214] on span "Prompt LLM" at bounding box center [508, 214] width 166 height 16
click at [482, 205] on span "LLM · Gemini 2.5 Flash" at bounding box center [508, 201] width 166 height 13
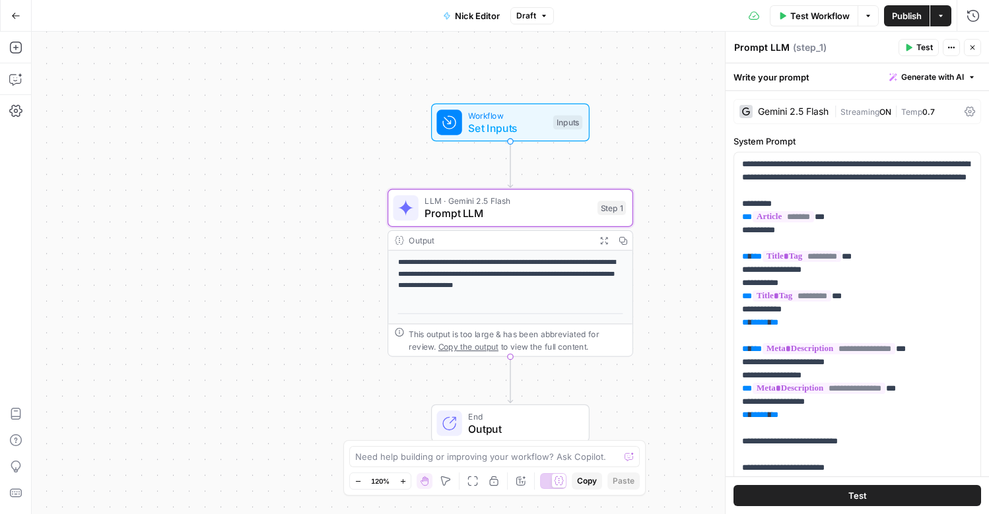
click at [796, 113] on div "Gemini 2.5 Flash" at bounding box center [793, 111] width 71 height 9
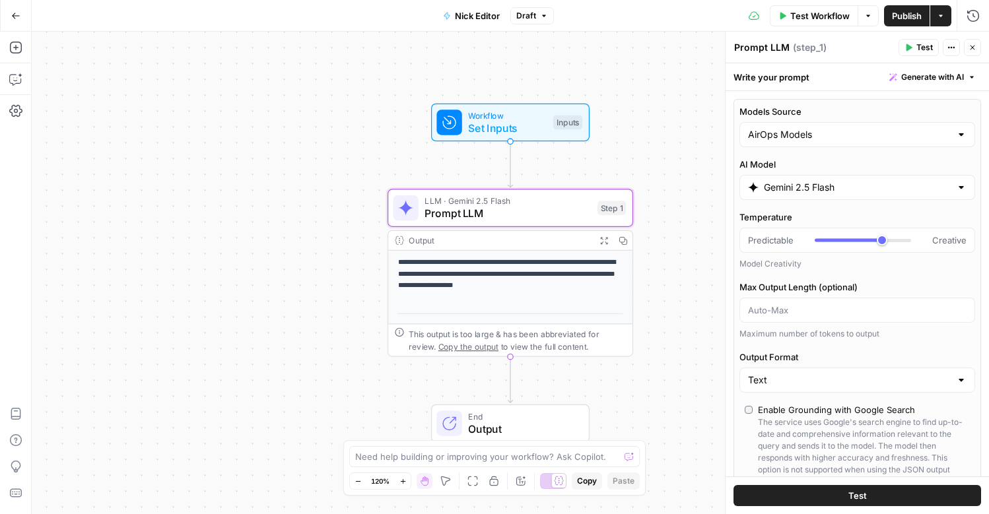
click at [882, 190] on input "Gemini 2.5 Flash" at bounding box center [857, 187] width 187 height 13
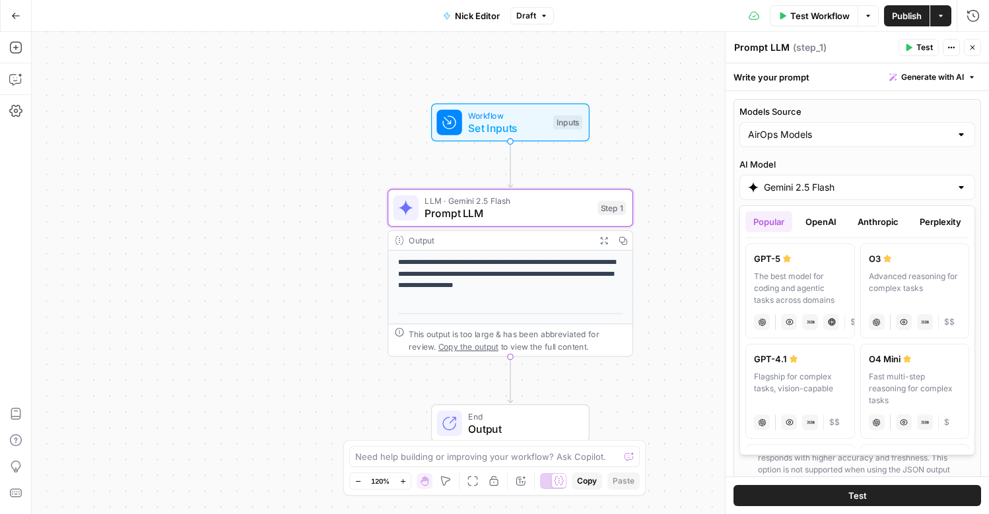
click at [895, 225] on button "Anthropic" at bounding box center [878, 221] width 57 height 21
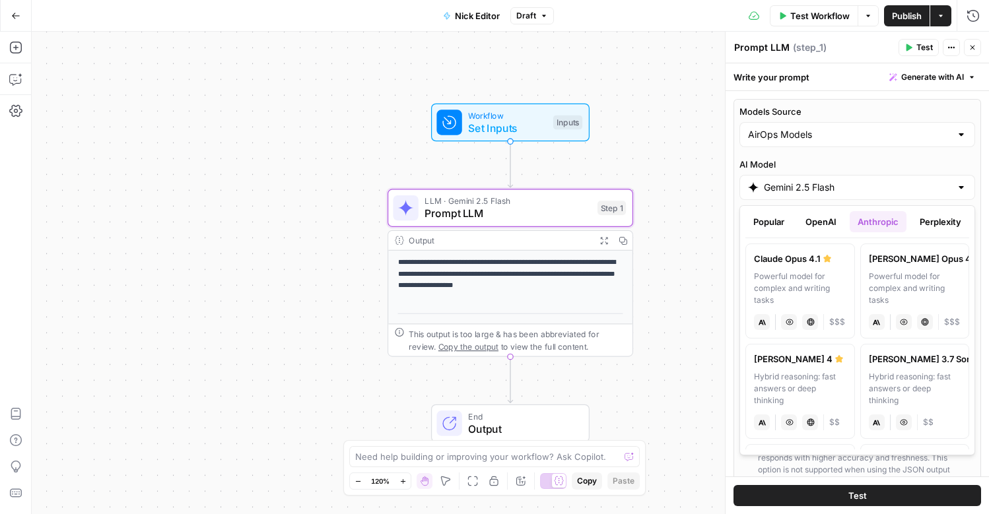
click at [802, 390] on div "Hybrid reasoning: fast answers or deep thinking" at bounding box center [800, 389] width 92 height 36
type input "Claude Sonnet 4"
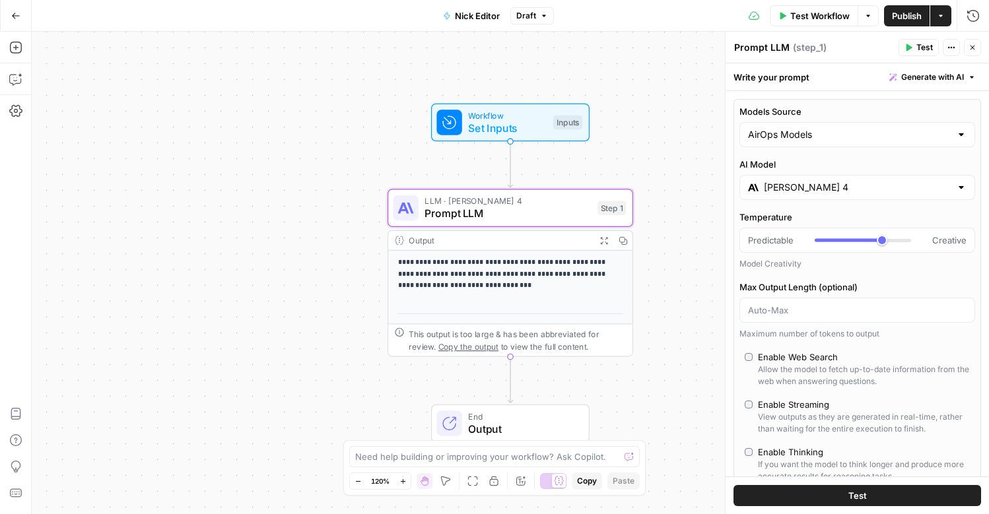
click at [907, 46] on icon "button" at bounding box center [910, 47] width 6 height 7
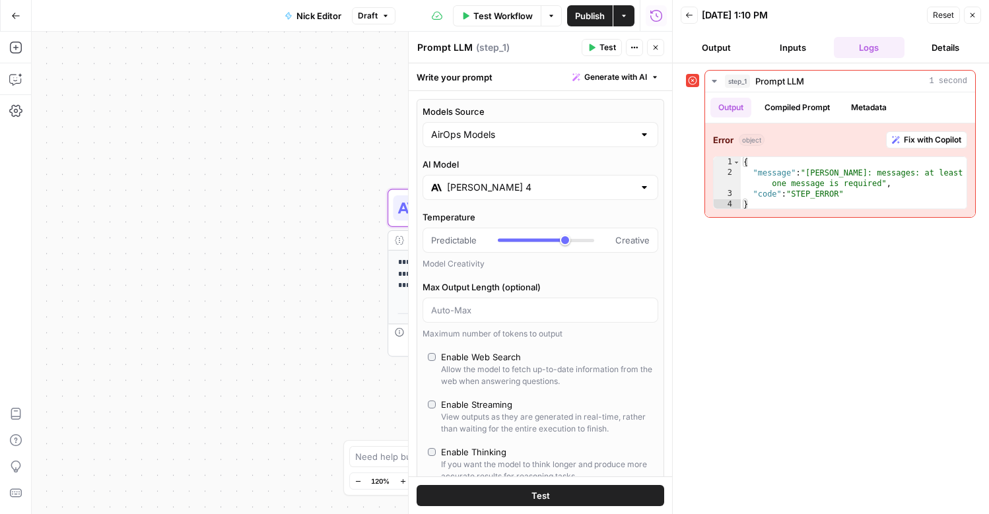
click at [974, 11] on icon "button" at bounding box center [973, 15] width 8 height 8
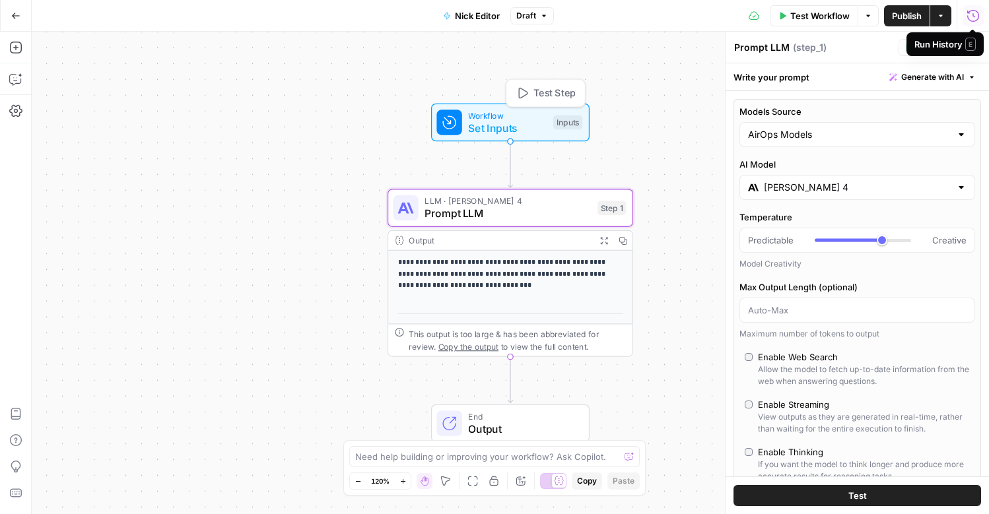
click at [468, 121] on span "Set Inputs" at bounding box center [507, 128] width 79 height 16
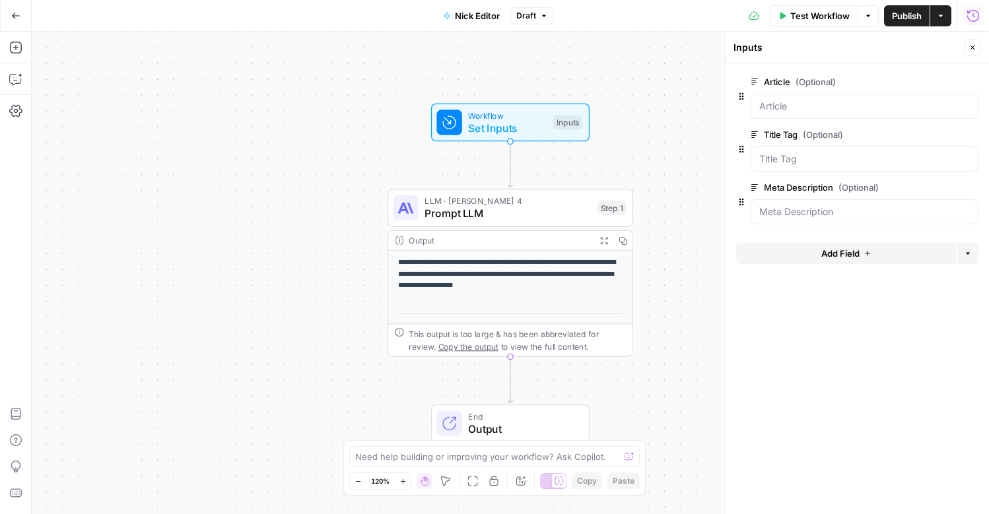
click at [456, 218] on span "Prompt LLM" at bounding box center [508, 214] width 166 height 16
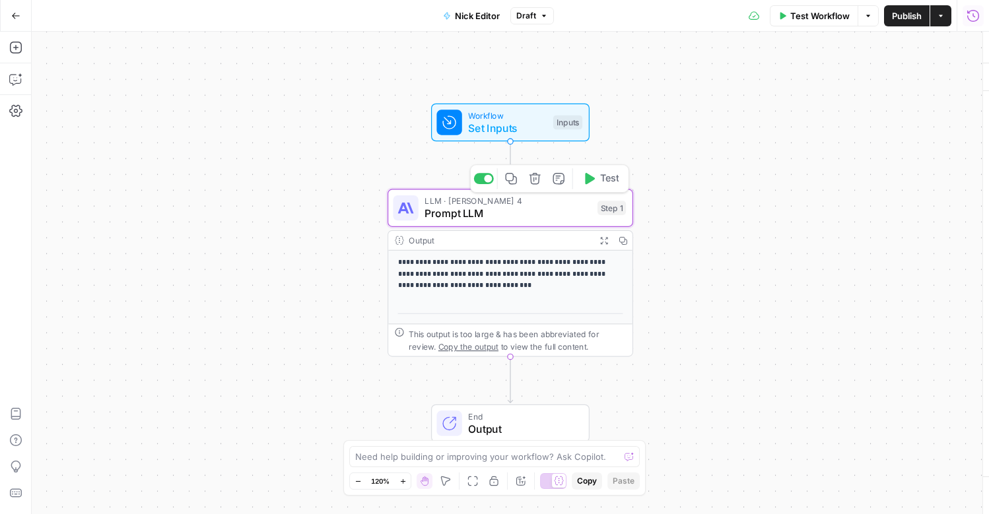
type textarea "Prompt LLM"
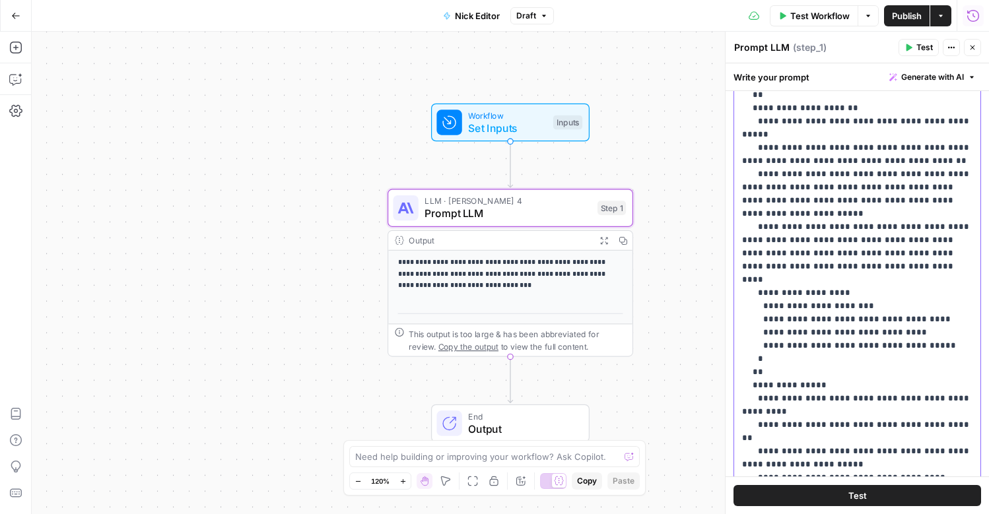
scroll to position [213, 0]
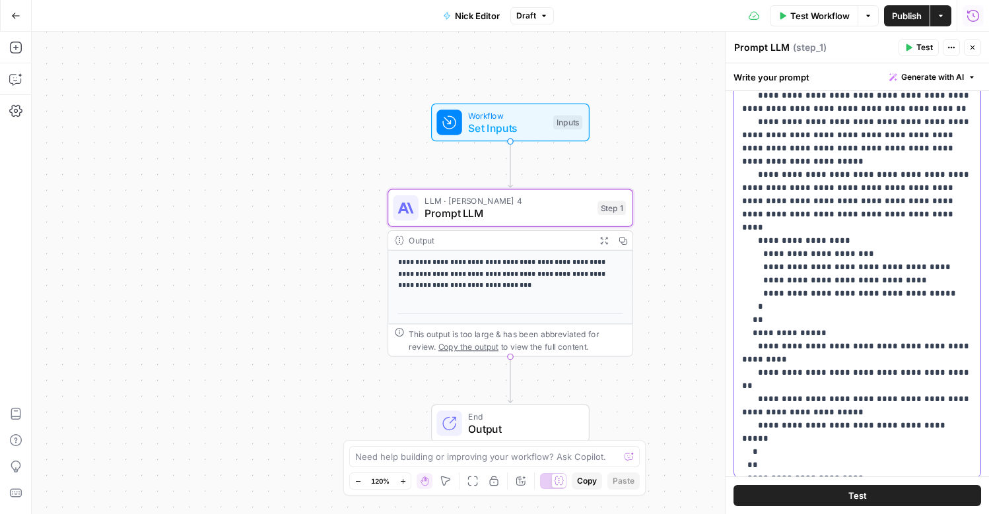
drag, startPoint x: 740, startPoint y: 162, endPoint x: 951, endPoint y: 370, distance: 296.5
click at [951, 370] on div "**********" at bounding box center [857, 208] width 246 height 538
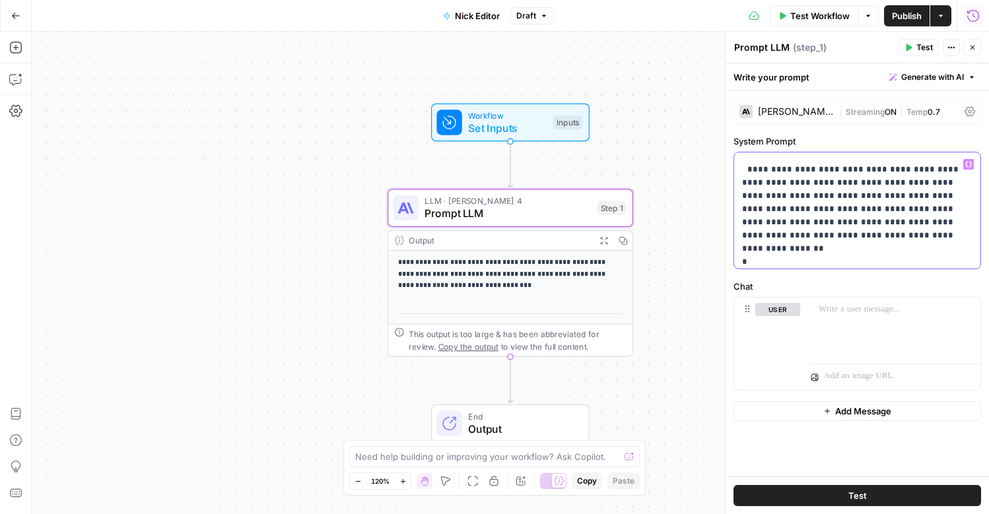
scroll to position [0, 0]
click at [845, 336] on div at bounding box center [896, 328] width 170 height 61
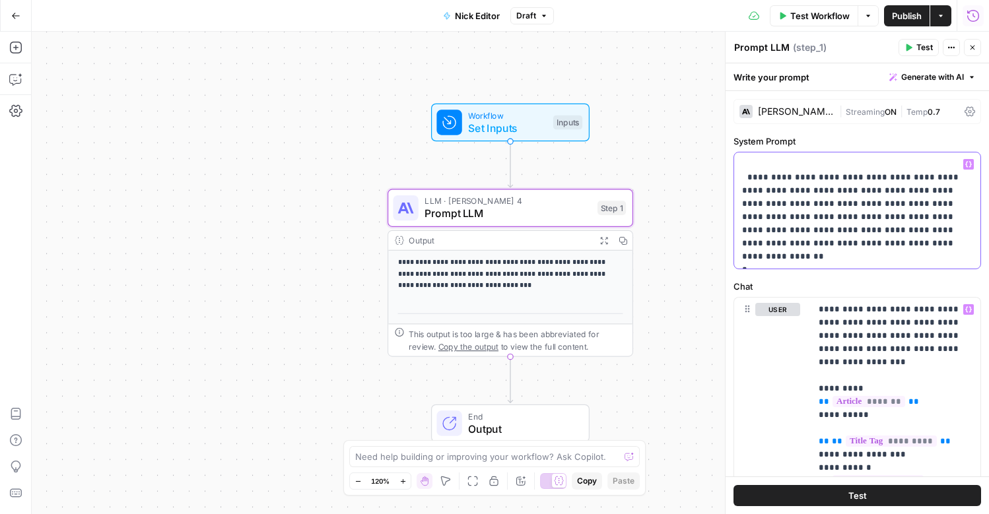
click at [873, 193] on p "**********" at bounding box center [857, 211] width 230 height 106
click at [896, 258] on p "**********" at bounding box center [857, 211] width 230 height 106
click at [768, 160] on p "**********" at bounding box center [857, 211] width 230 height 106
click at [905, 483] on div "Test" at bounding box center [857, 496] width 263 height 38
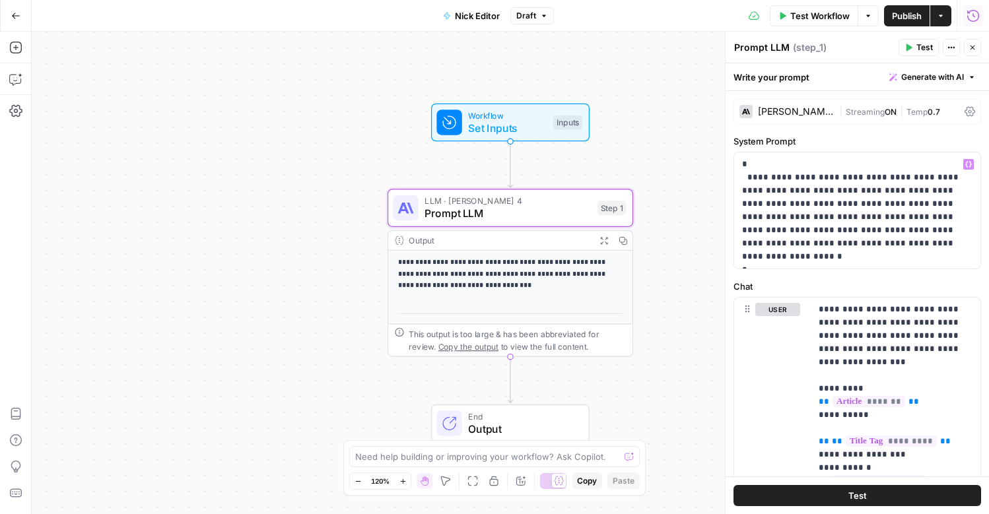
click at [885, 495] on button "Test" at bounding box center [858, 495] width 248 height 21
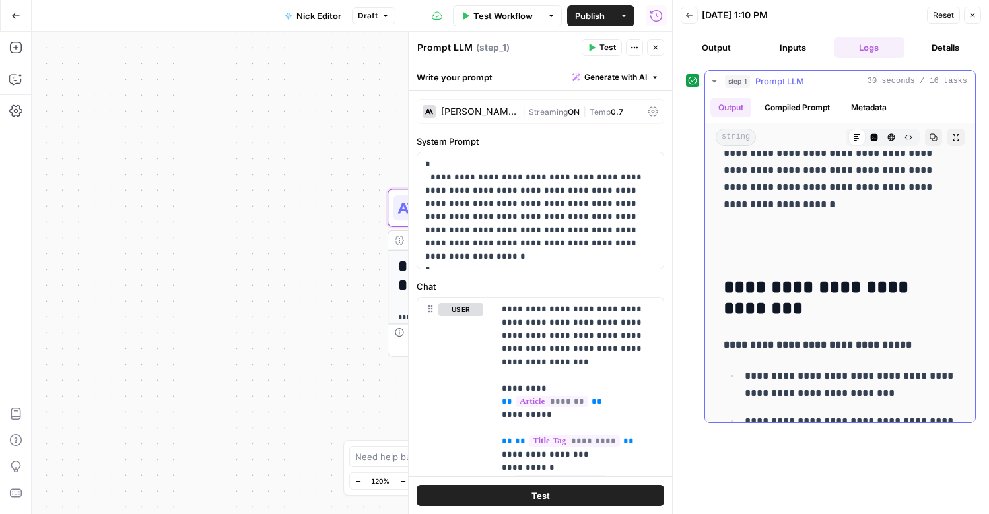
scroll to position [5659, 0]
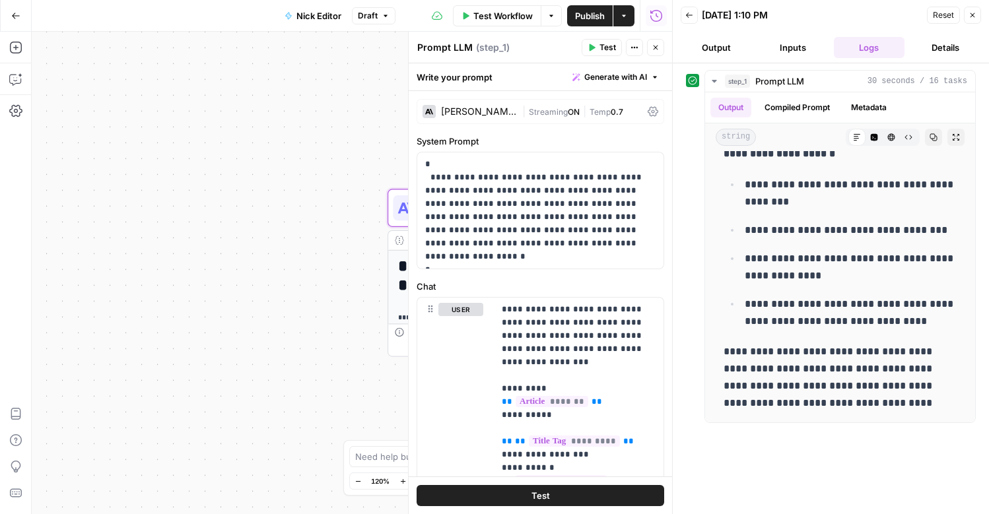
click at [975, 22] on button "Close" at bounding box center [972, 15] width 17 height 17
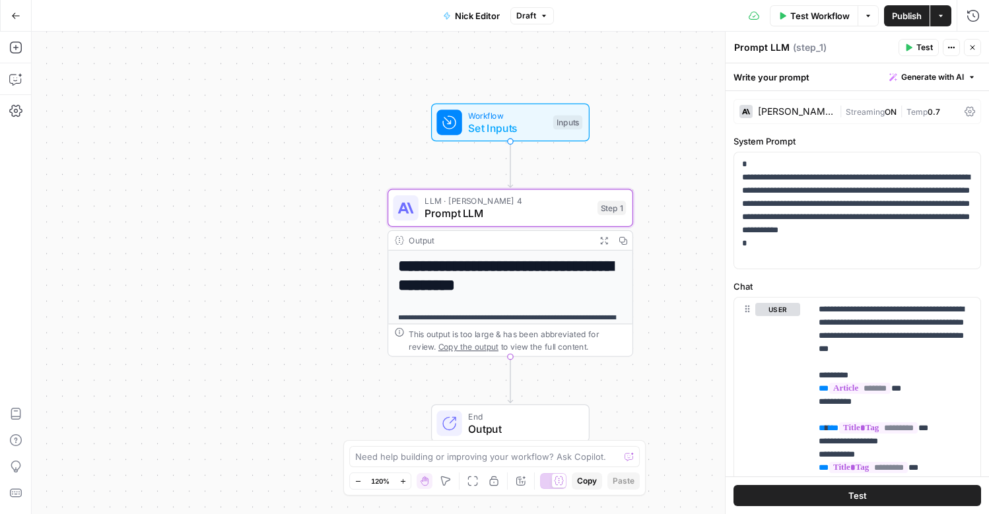
click at [537, 19] on button "Draft" at bounding box center [532, 15] width 44 height 17
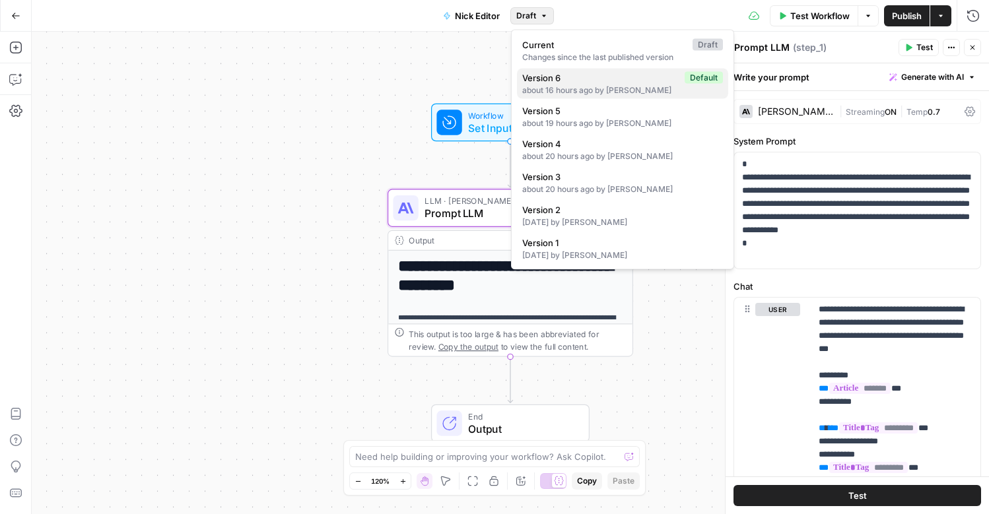
click at [585, 81] on span "Version 6" at bounding box center [600, 77] width 157 height 13
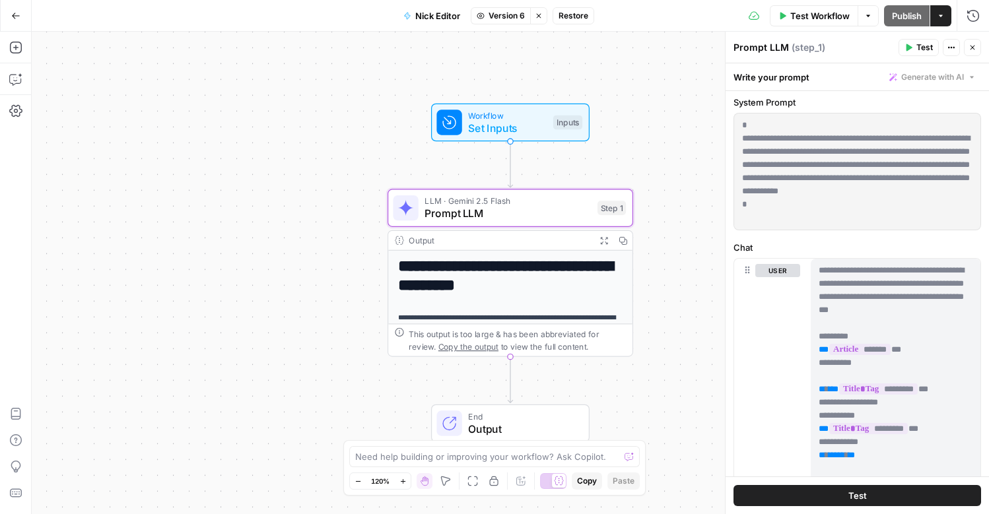
scroll to position [0, 0]
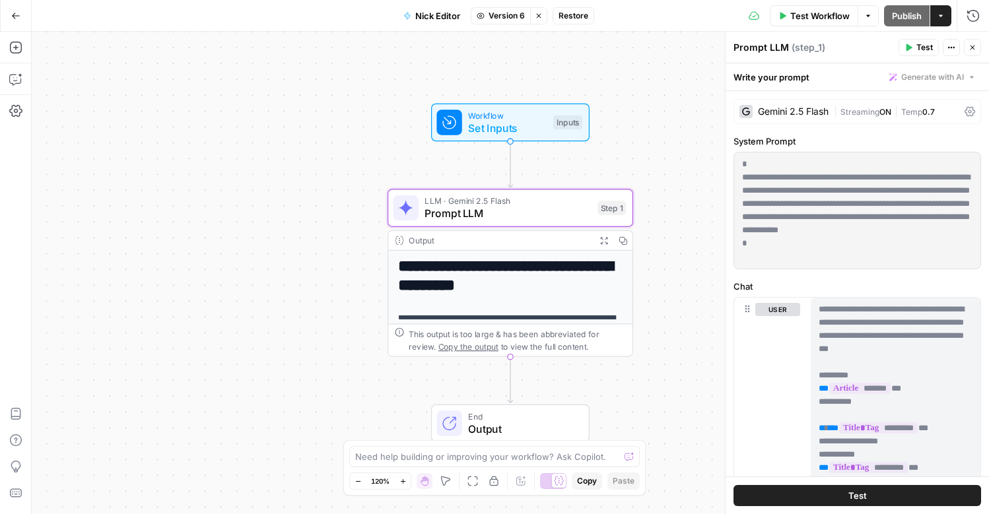
click at [911, 232] on p "**********" at bounding box center [857, 211] width 230 height 106
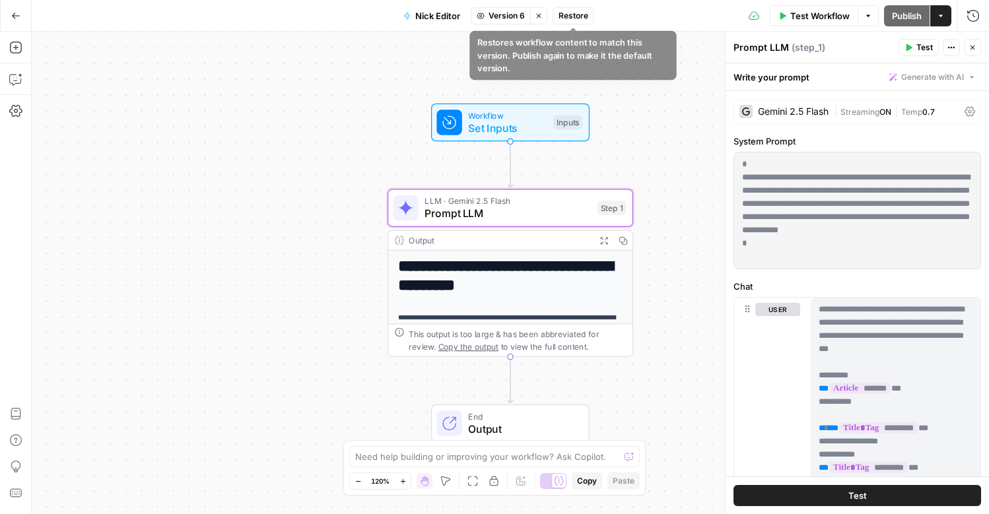
click at [574, 15] on span "Restore" at bounding box center [574, 16] width 30 height 12
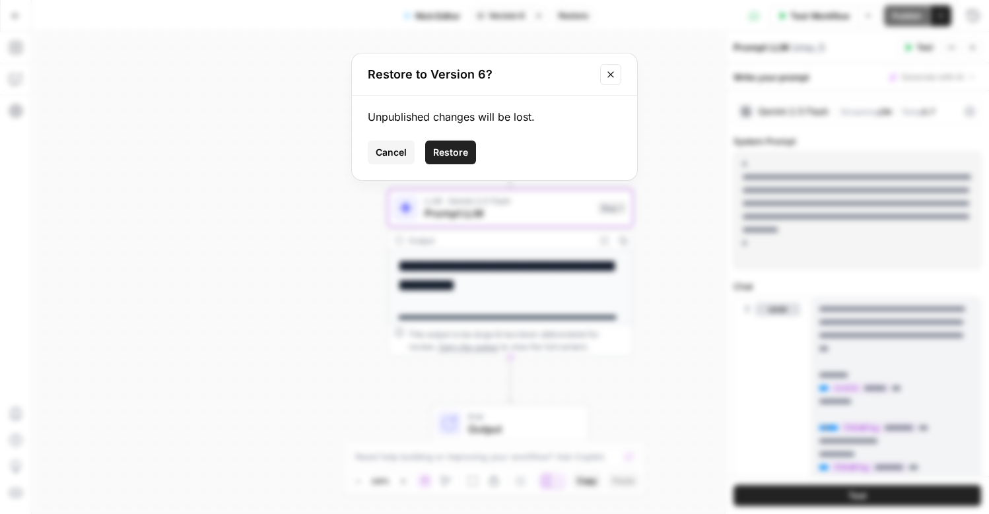
click at [457, 155] on span "Restore" at bounding box center [450, 152] width 35 height 13
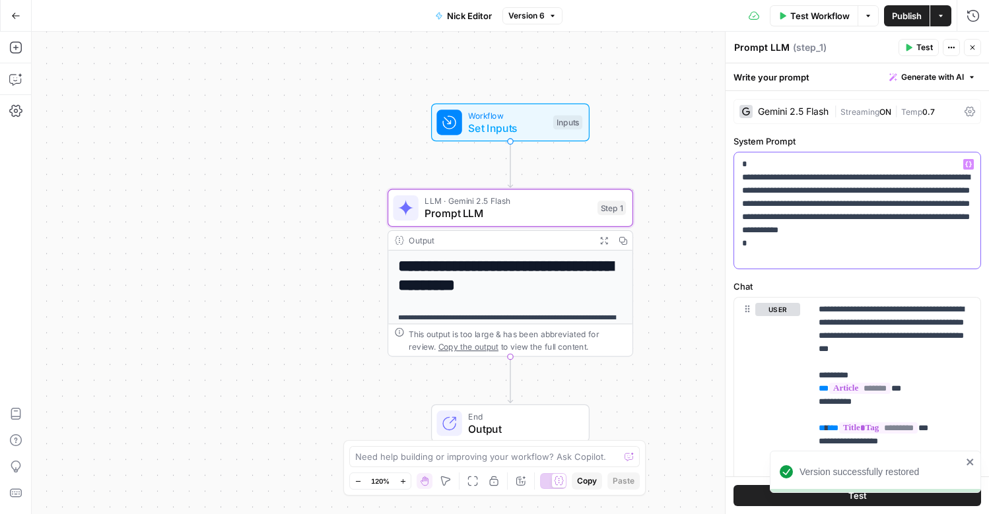
click at [905, 203] on p "**********" at bounding box center [857, 211] width 230 height 106
click at [534, 141] on div "**********" at bounding box center [510, 273] width 957 height 483
click at [534, 220] on span "Prompt LLM" at bounding box center [508, 214] width 166 height 16
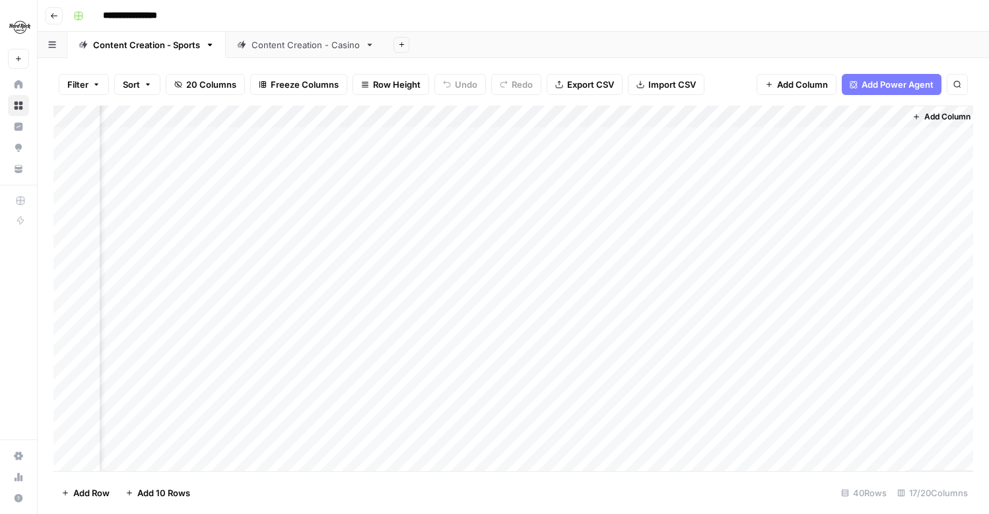
scroll to position [0, 1506]
click at [755, 139] on div "Add Column" at bounding box center [513, 289] width 920 height 366
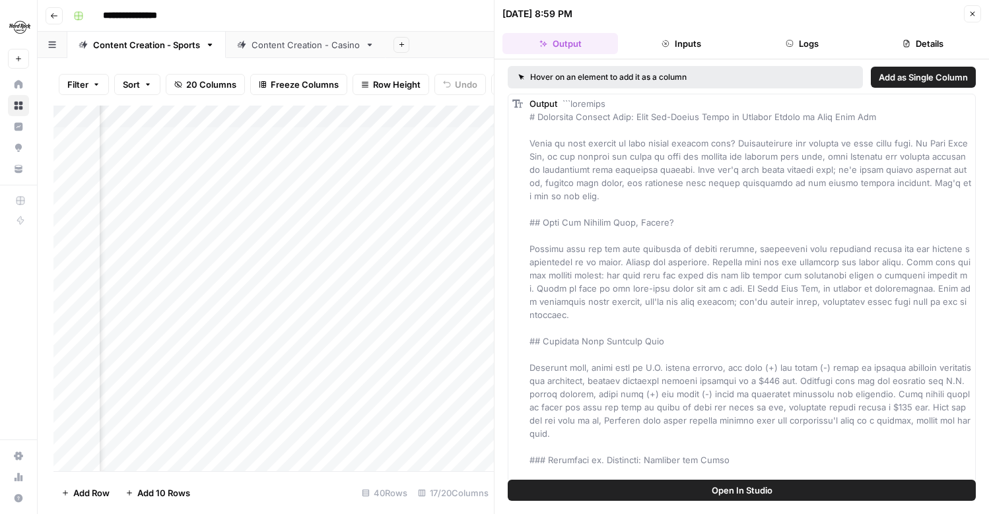
click at [975, 18] on button "Close" at bounding box center [972, 13] width 17 height 17
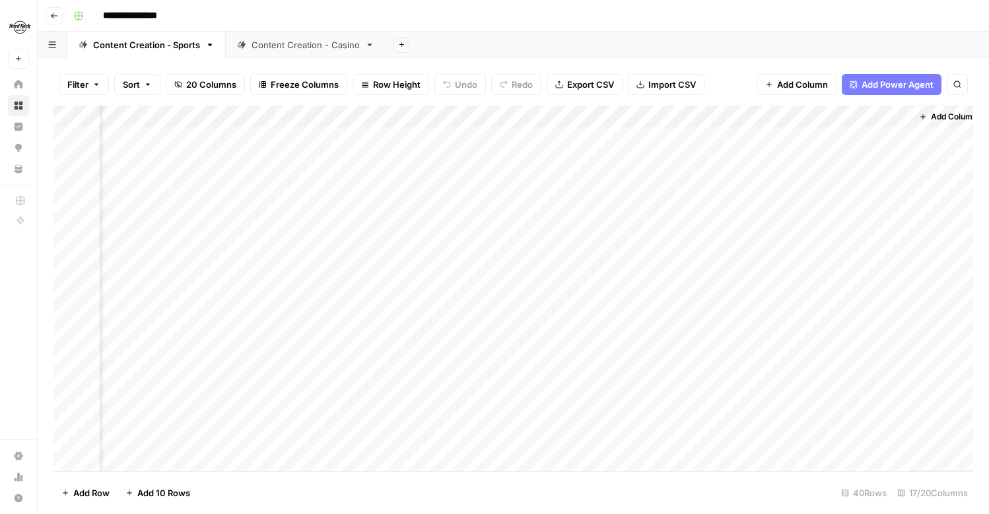
scroll to position [0, 1490]
click at [852, 119] on div "Add Column" at bounding box center [513, 289] width 920 height 366
click at [852, 119] on div at bounding box center [856, 119] width 120 height 26
click at [800, 46] on div "Add Sheet" at bounding box center [688, 45] width 604 height 26
click at [881, 135] on div "Add Column" at bounding box center [513, 289] width 920 height 366
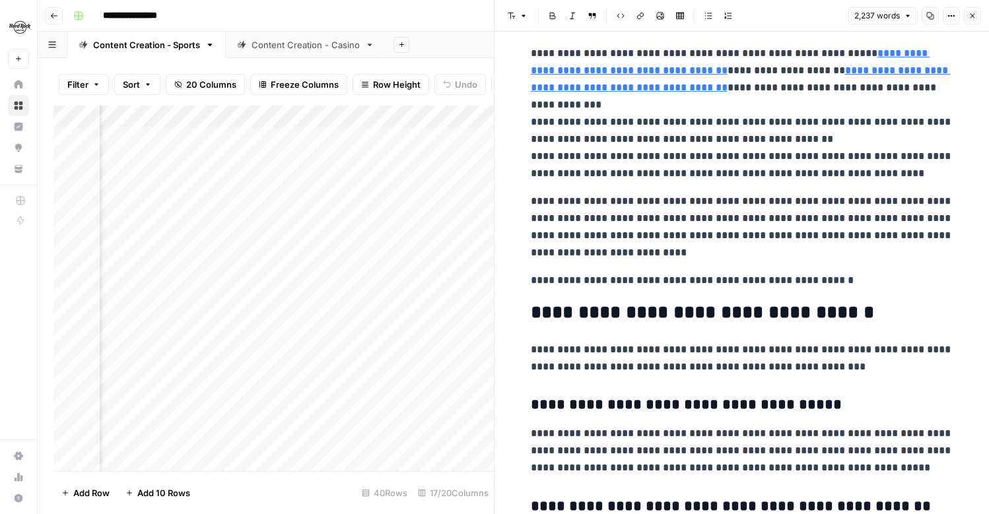
scroll to position [2856, 0]
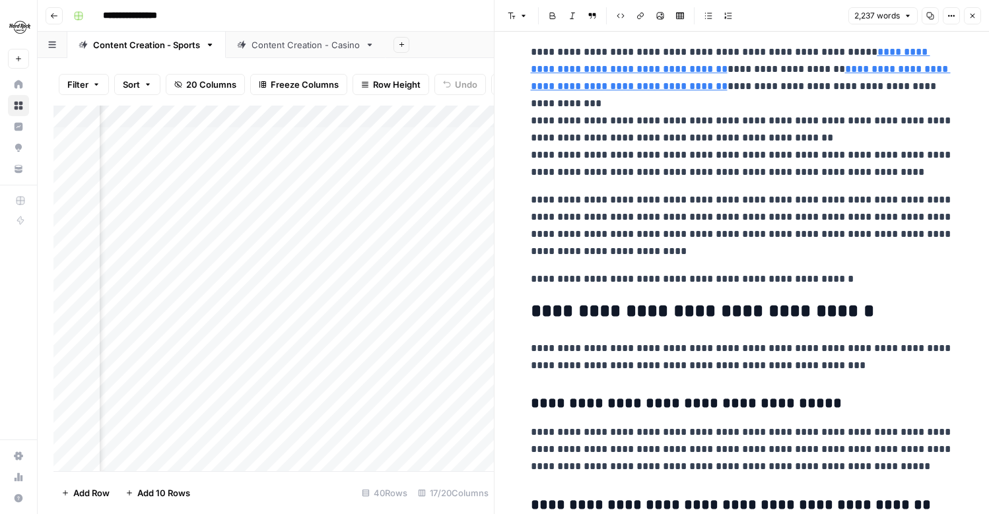
click at [971, 18] on icon "button" at bounding box center [973, 16] width 8 height 8
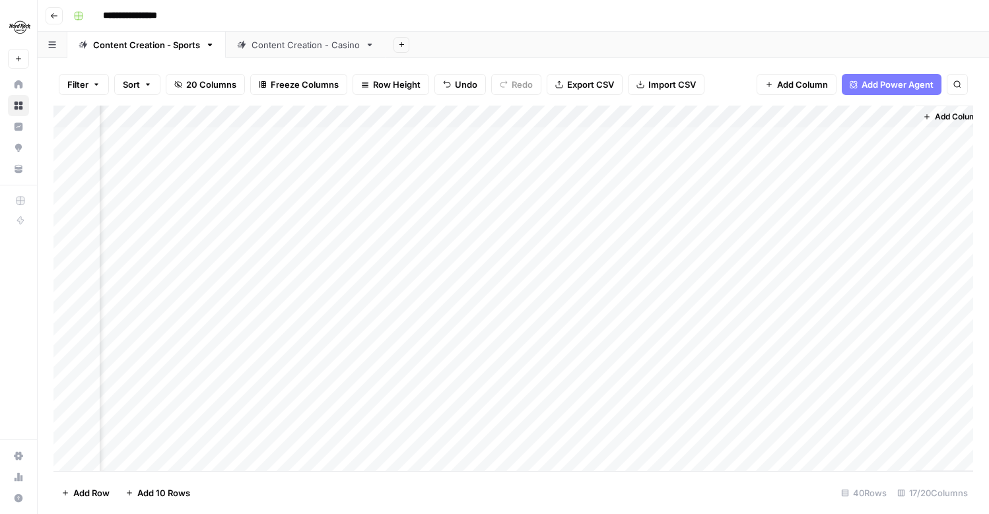
click at [767, 118] on div "Add Column" at bounding box center [513, 289] width 920 height 366
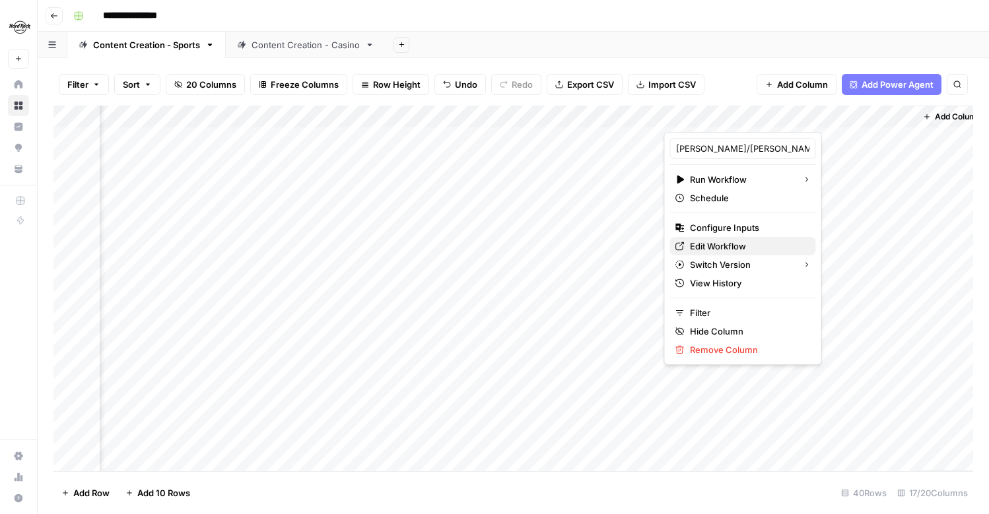
click at [712, 243] on span "Edit Workflow" at bounding box center [748, 246] width 116 height 13
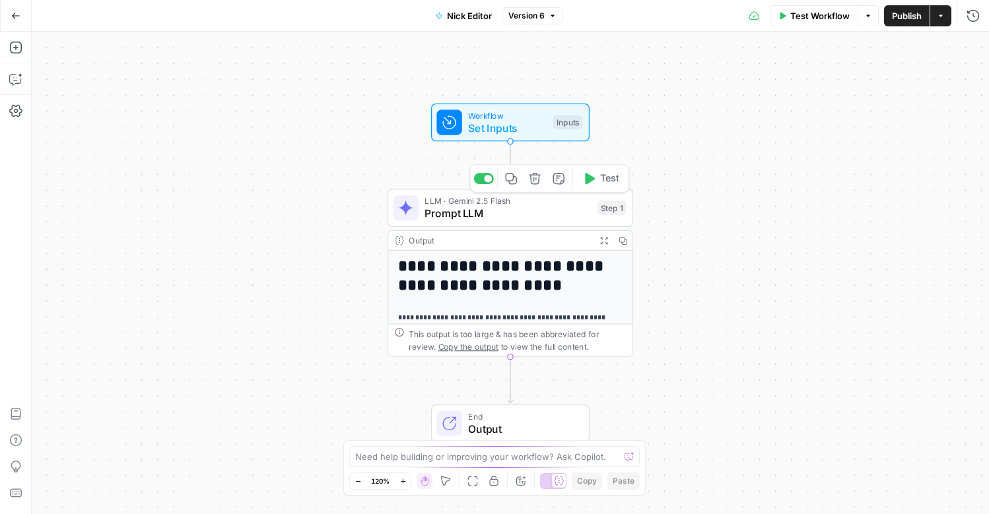
click at [460, 219] on span "Prompt LLM" at bounding box center [508, 214] width 166 height 16
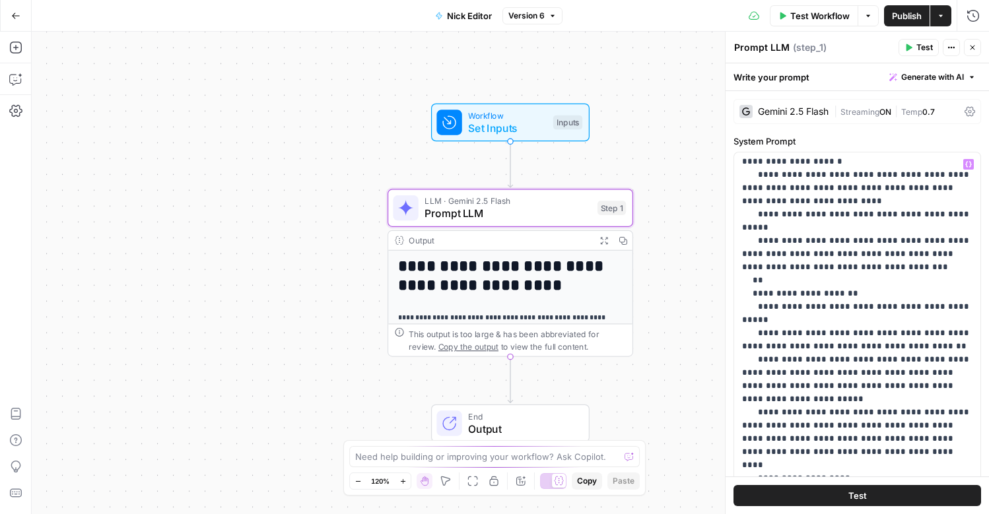
scroll to position [271, 0]
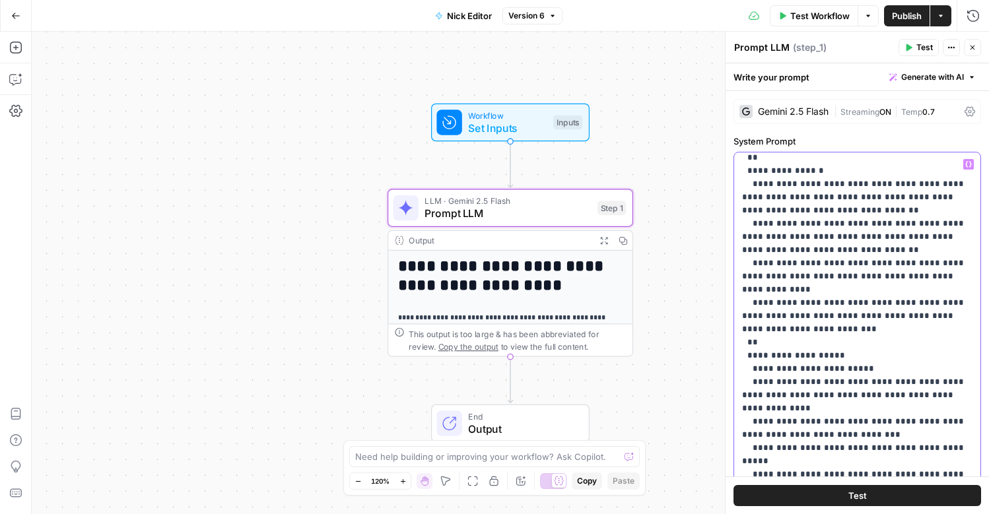
paste div
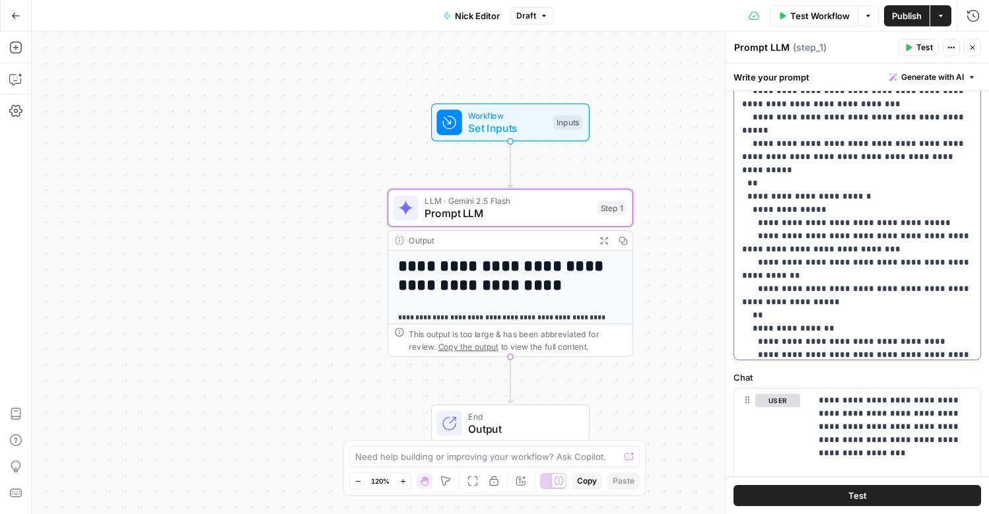
click at [876, 290] on p "**********" at bounding box center [857, 342] width 230 height 1572
click at [830, 293] on p "**********" at bounding box center [857, 342] width 230 height 1572
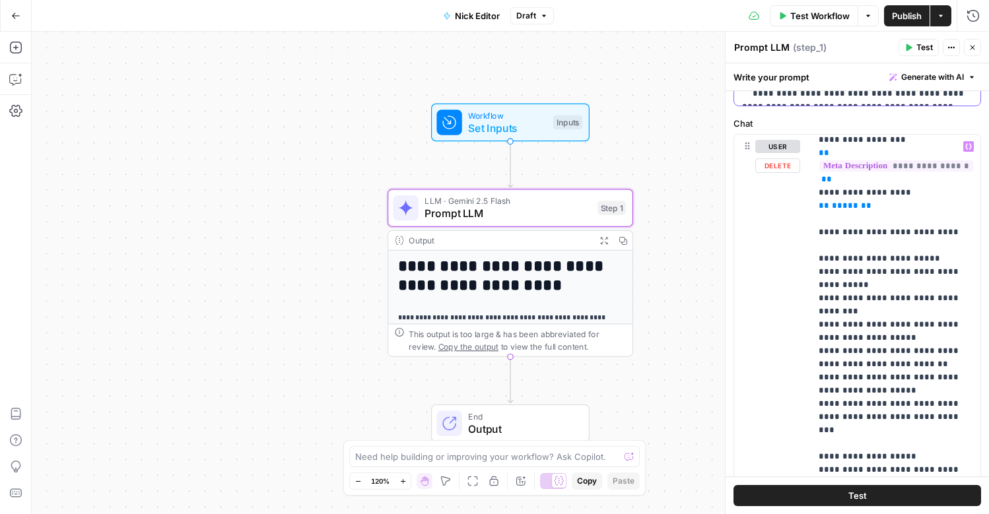
scroll to position [285, 0]
click at [812, 255] on div "**********" at bounding box center [896, 404] width 170 height 538
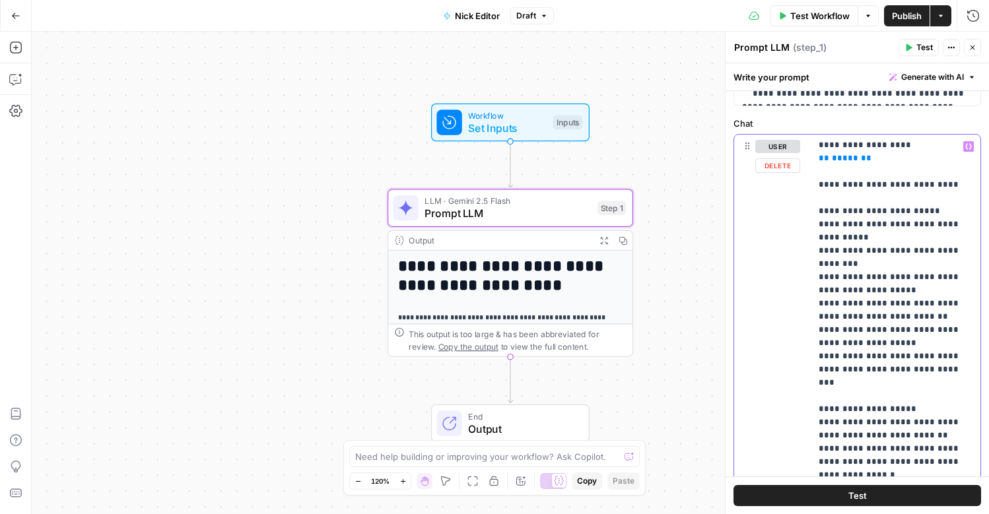
scroll to position [335, 0]
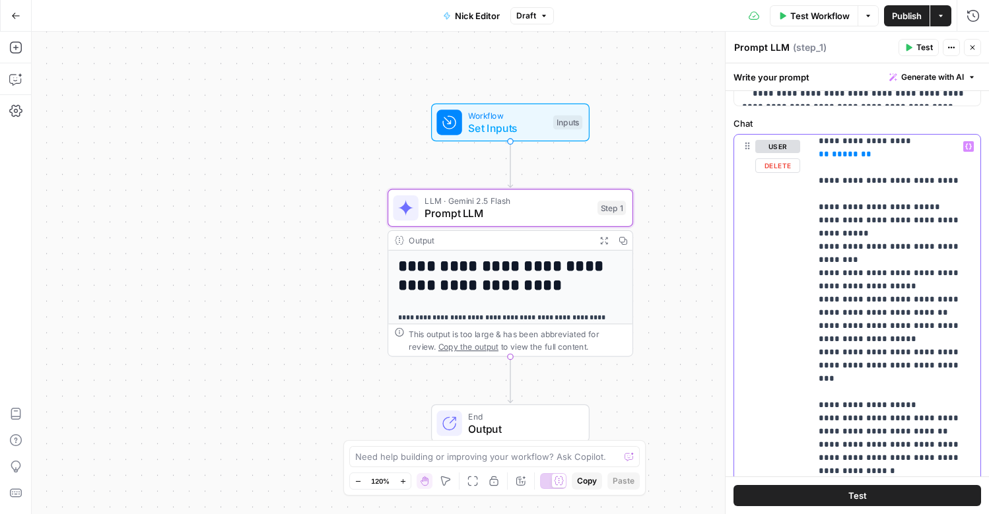
click at [887, 328] on p "**********" at bounding box center [896, 366] width 154 height 1123
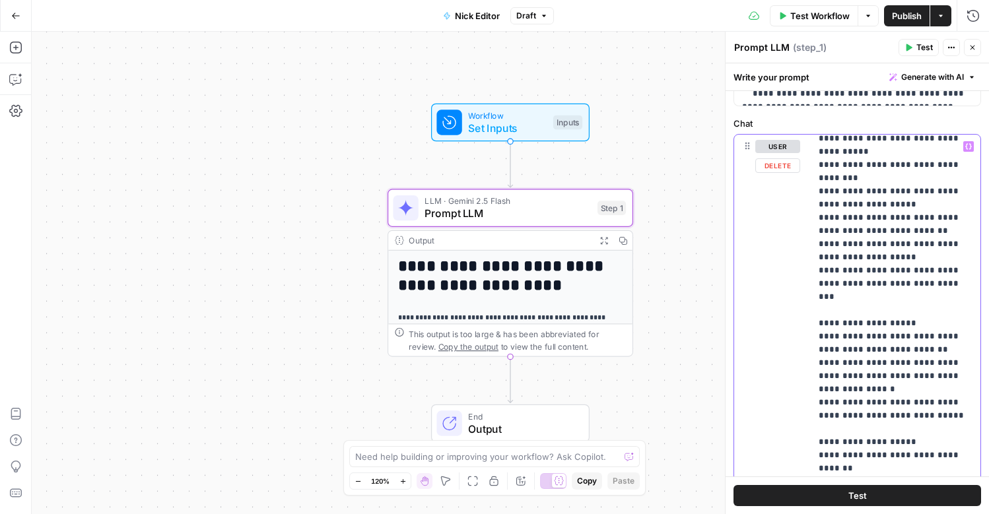
scroll to position [419, 0]
drag, startPoint x: 875, startPoint y: 244, endPoint x: 726, endPoint y: 230, distance: 149.3
click at [726, 230] on div "**********" at bounding box center [857, 273] width 264 height 483
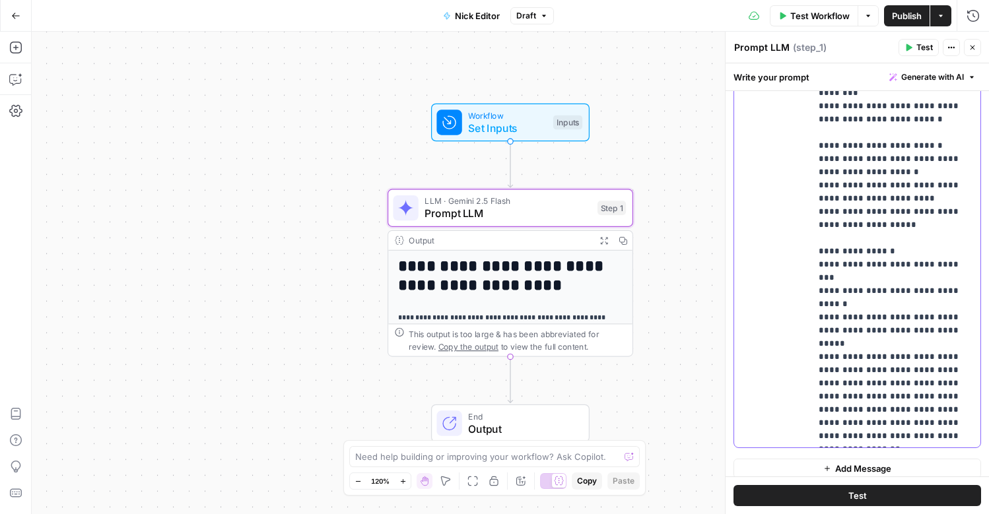
scroll to position [819, 0]
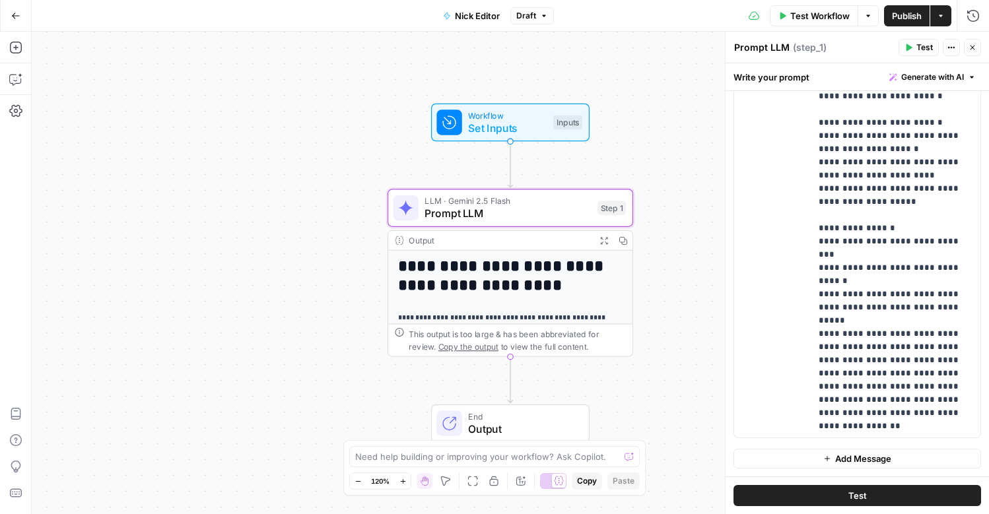
click at [845, 497] on button "Test" at bounding box center [858, 495] width 248 height 21
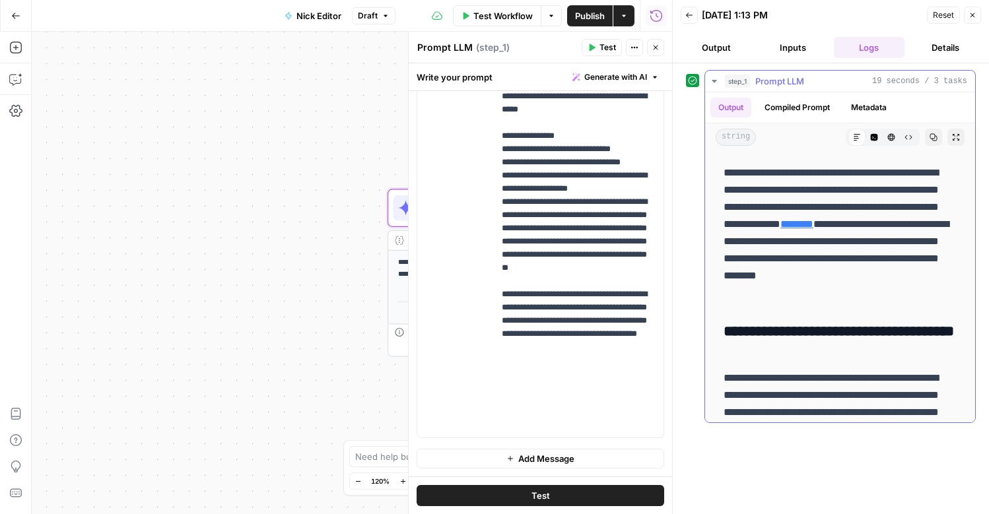
scroll to position [1016, 0]
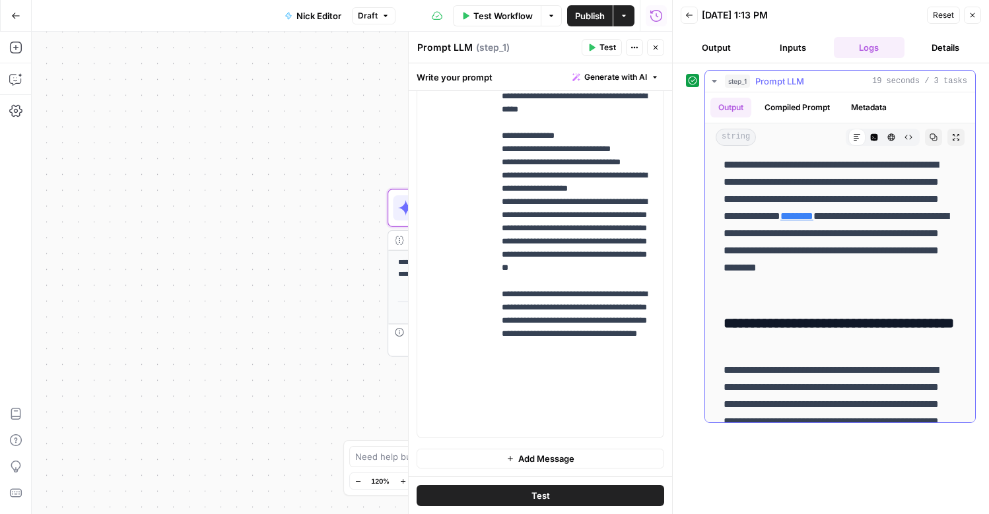
click at [859, 141] on div "Markdown" at bounding box center [856, 137] width 17 height 17
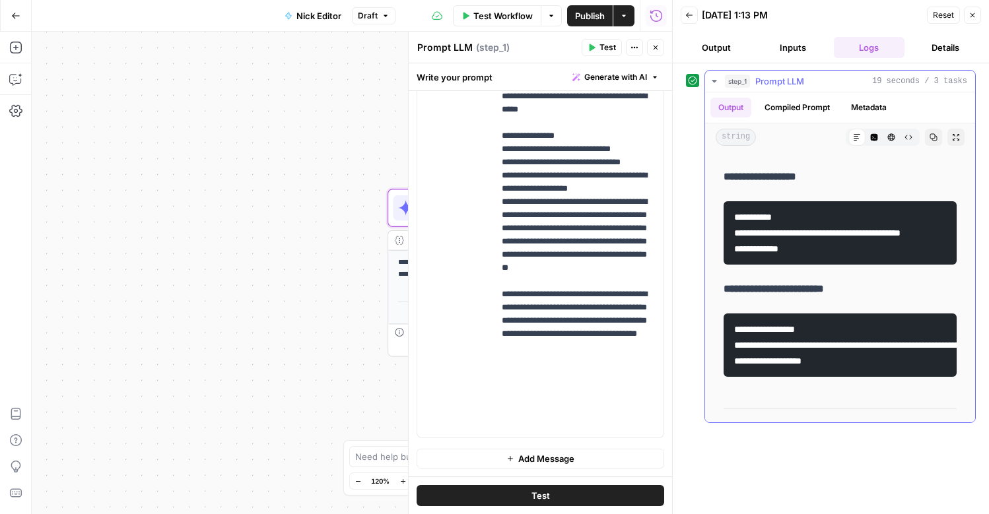
scroll to position [5589, 0]
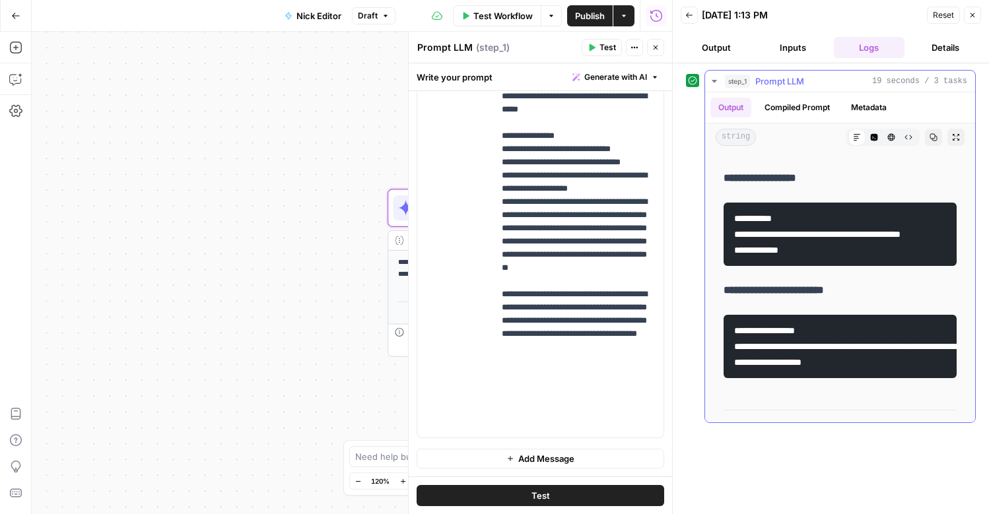
click at [800, 101] on button "Compiled Prompt" at bounding box center [797, 108] width 81 height 20
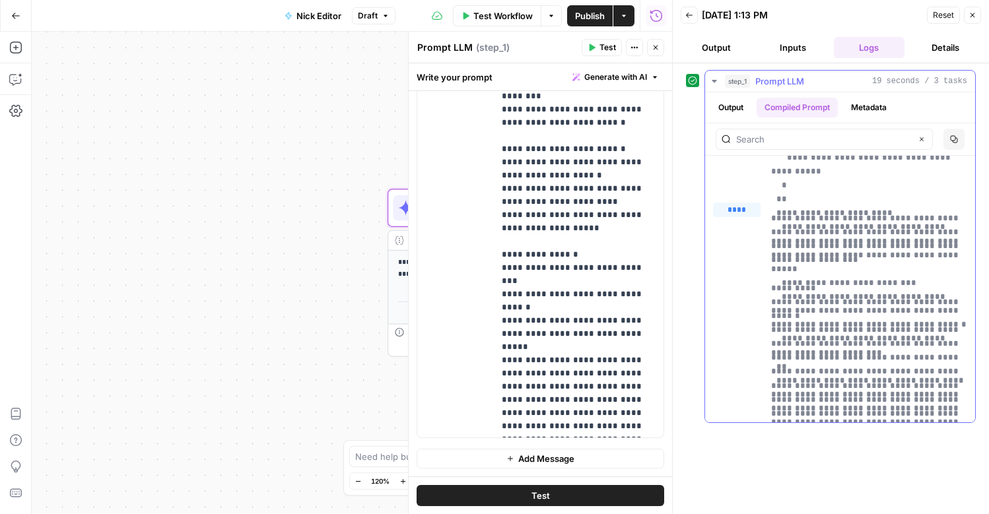
scroll to position [1776, 0]
click at [736, 211] on span "****" at bounding box center [737, 211] width 48 height 15
click at [222, 221] on div "**********" at bounding box center [352, 273] width 640 height 483
click at [974, 9] on button "Close" at bounding box center [972, 15] width 17 height 17
